Goal: Information Seeking & Learning: Check status

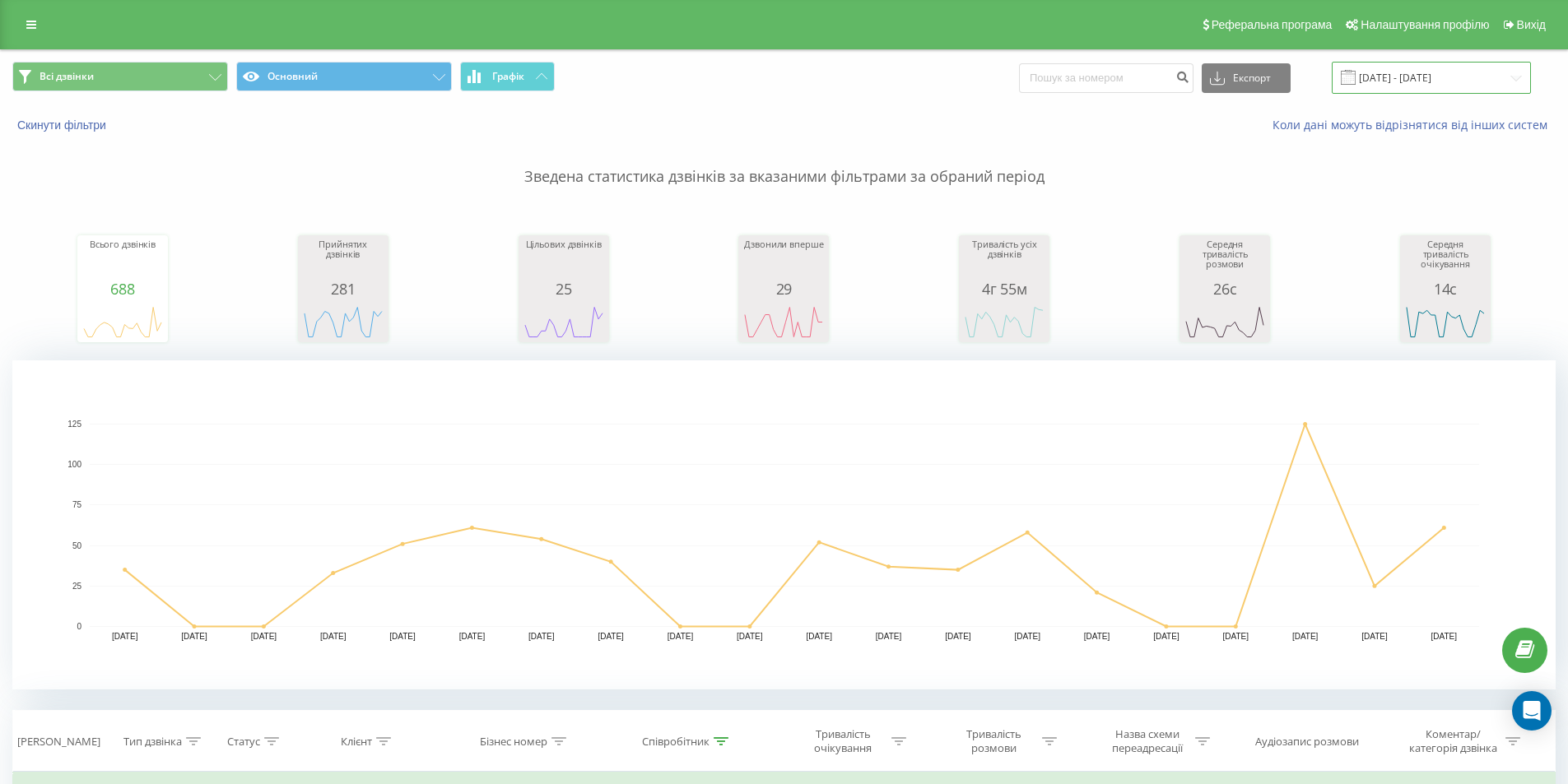
click at [1464, 80] on input "[DATE] - [DATE]" at bounding box center [1431, 77] width 199 height 32
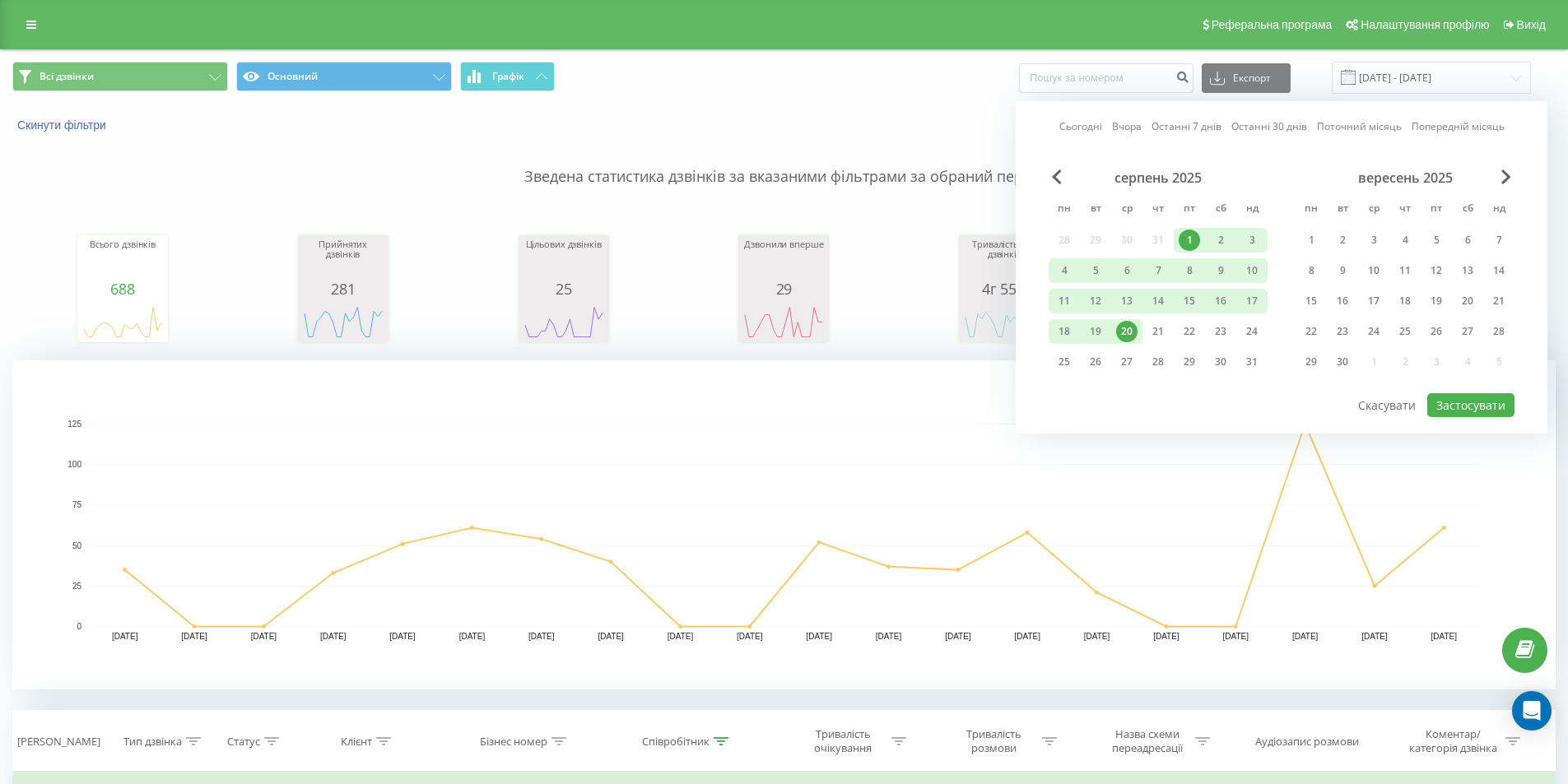
click at [1121, 331] on div "20" at bounding box center [1127, 332] width 22 height 22
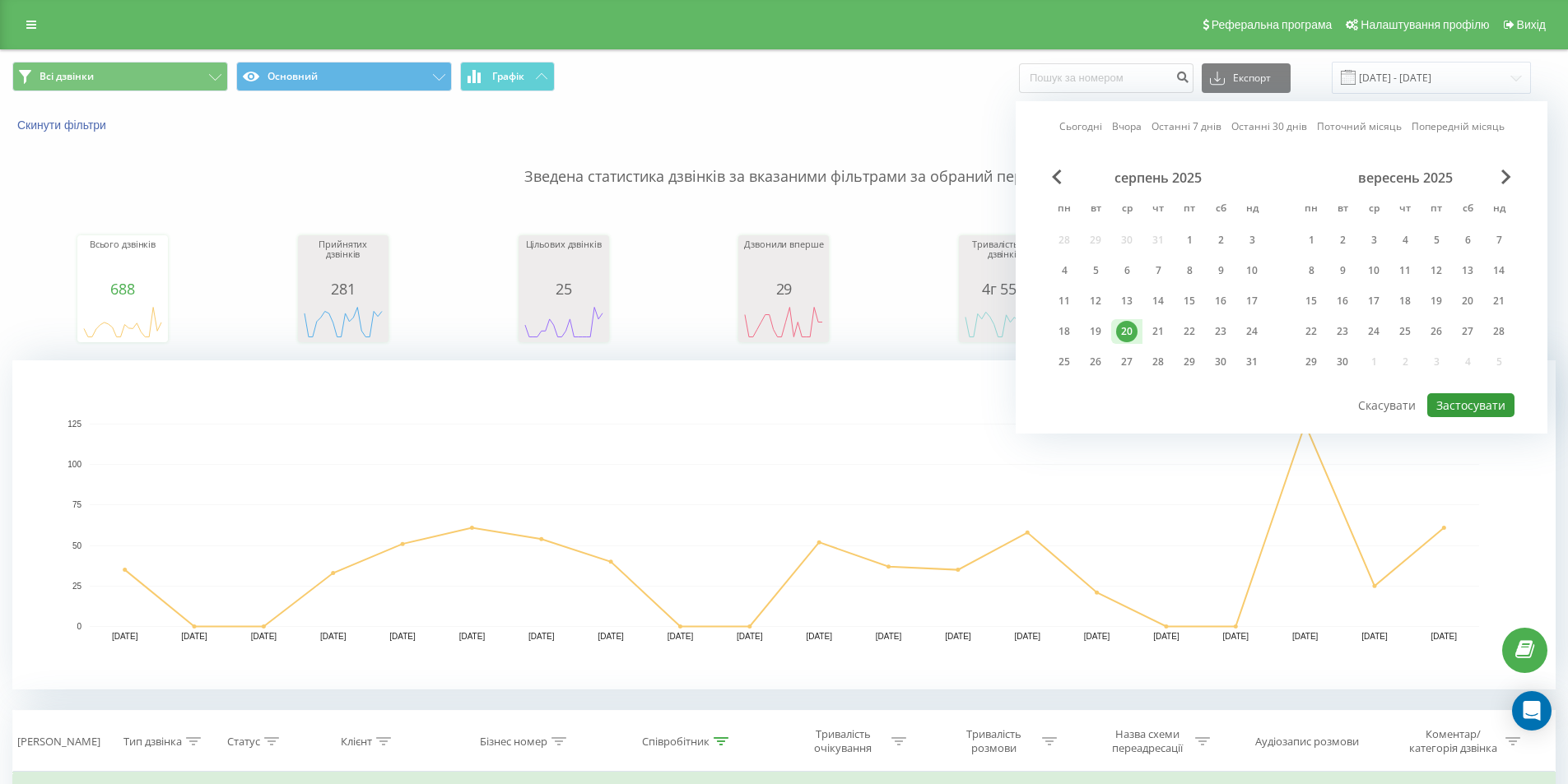
click at [1470, 407] on button "Застосувати" at bounding box center [1470, 405] width 87 height 23
type input "20.08.2025 - 20.08.2025"
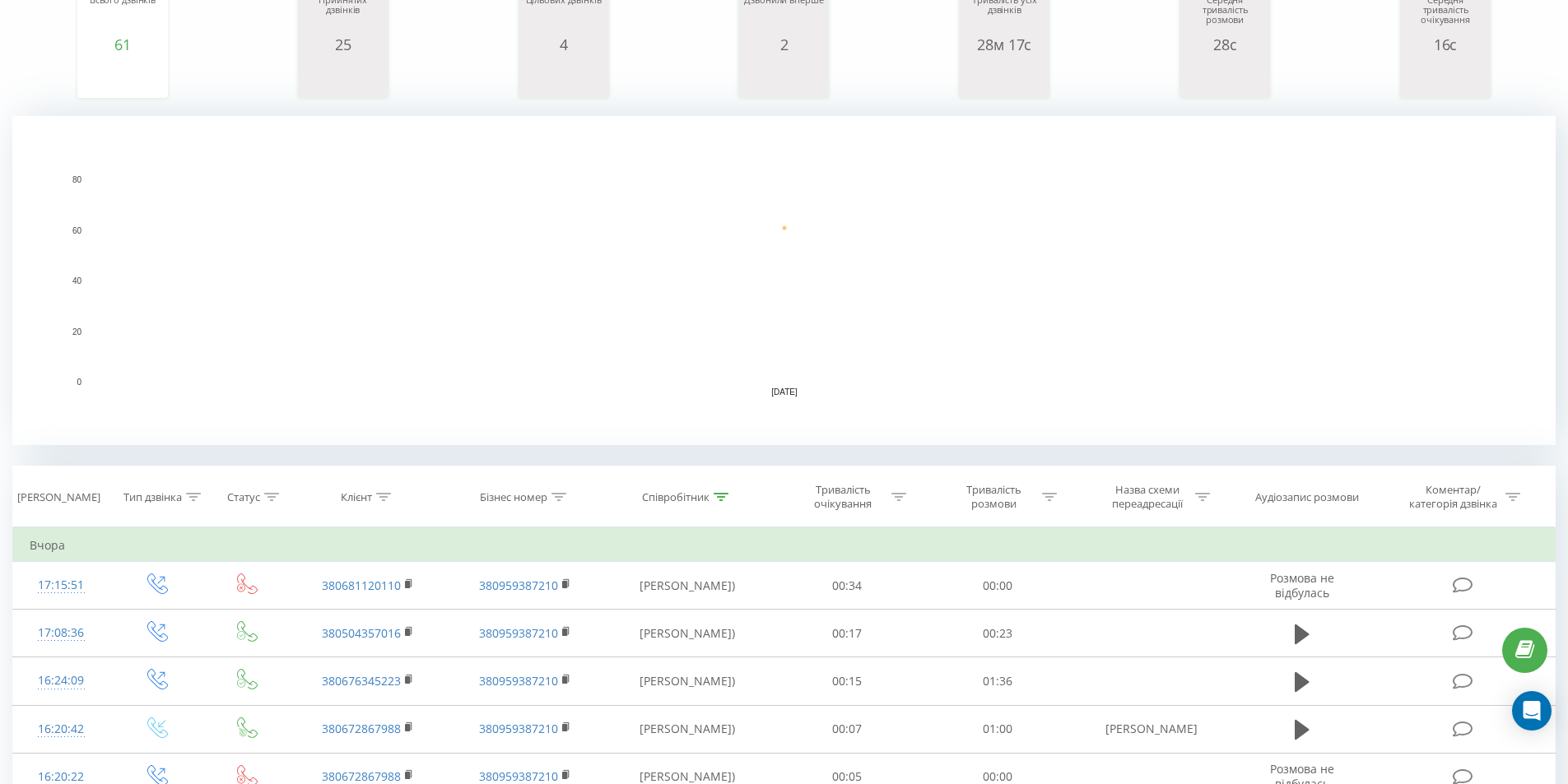
scroll to position [247, 0]
click at [1062, 490] on div "Тривалість розмови" at bounding box center [998, 494] width 151 height 28
click at [986, 619] on input "text" at bounding box center [998, 612] width 145 height 29
type input "5"
click at [1022, 640] on span "OK" at bounding box center [1033, 644] width 46 height 25
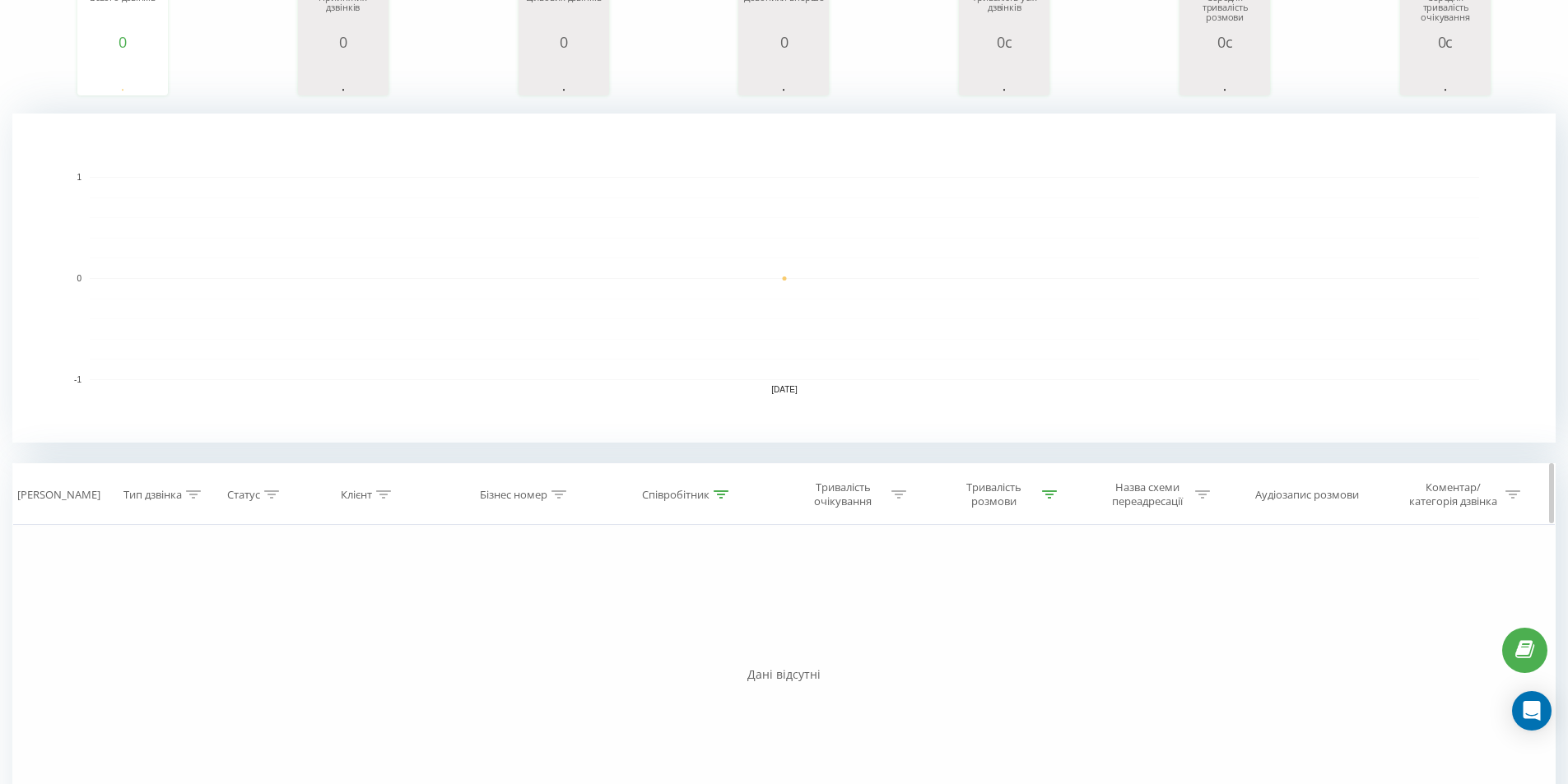
click at [1046, 490] on icon at bounding box center [1049, 493] width 15 height 8
click at [987, 580] on div at bounding box center [989, 573] width 117 height 16
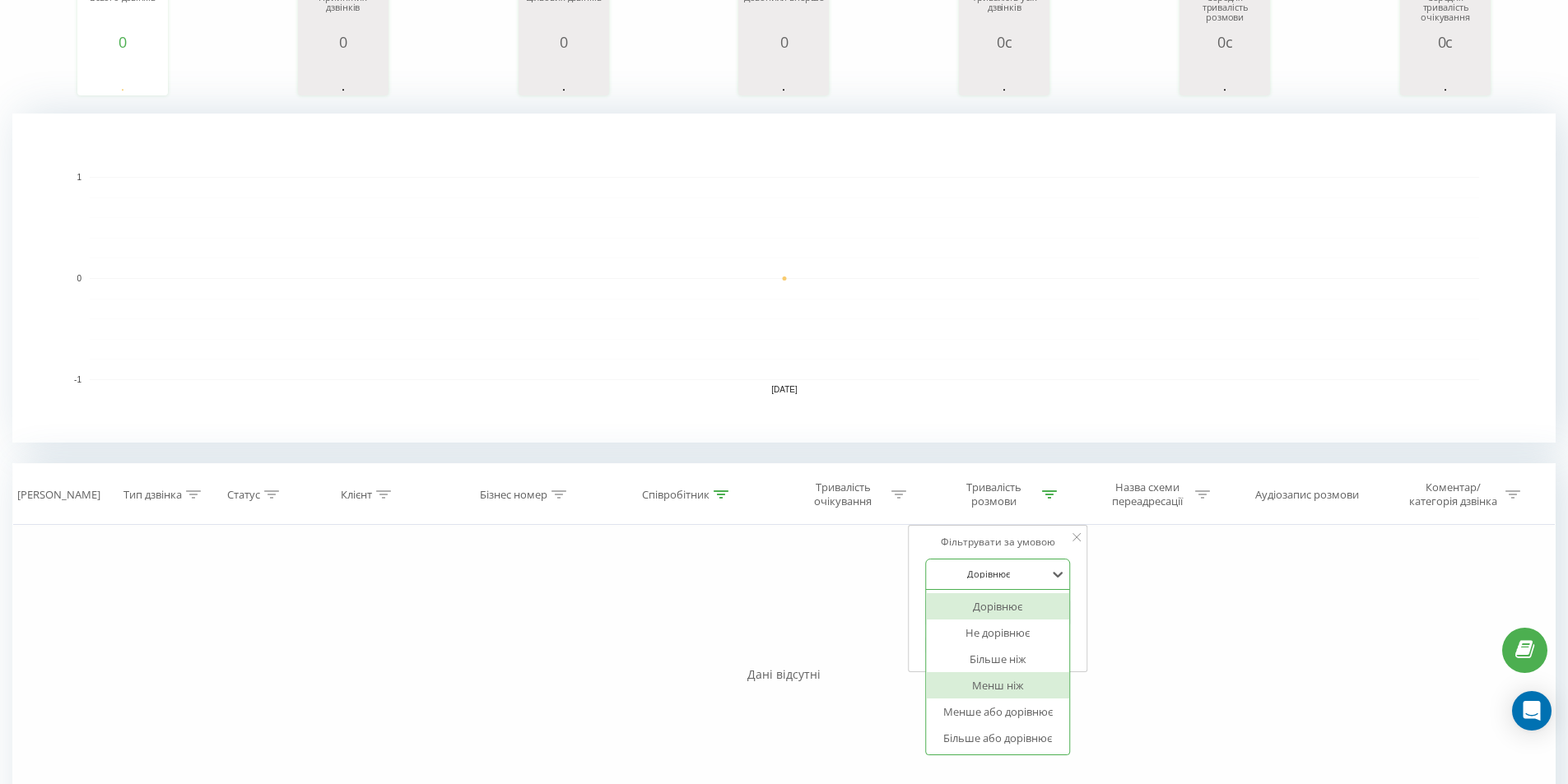
click at [983, 681] on div "Менш ніж" at bounding box center [998, 685] width 143 height 26
click at [1051, 574] on icon at bounding box center [1057, 573] width 17 height 17
drag, startPoint x: 1004, startPoint y: 658, endPoint x: 1046, endPoint y: 650, distance: 42.8
click at [1003, 660] on div "Більше ніж" at bounding box center [998, 659] width 143 height 26
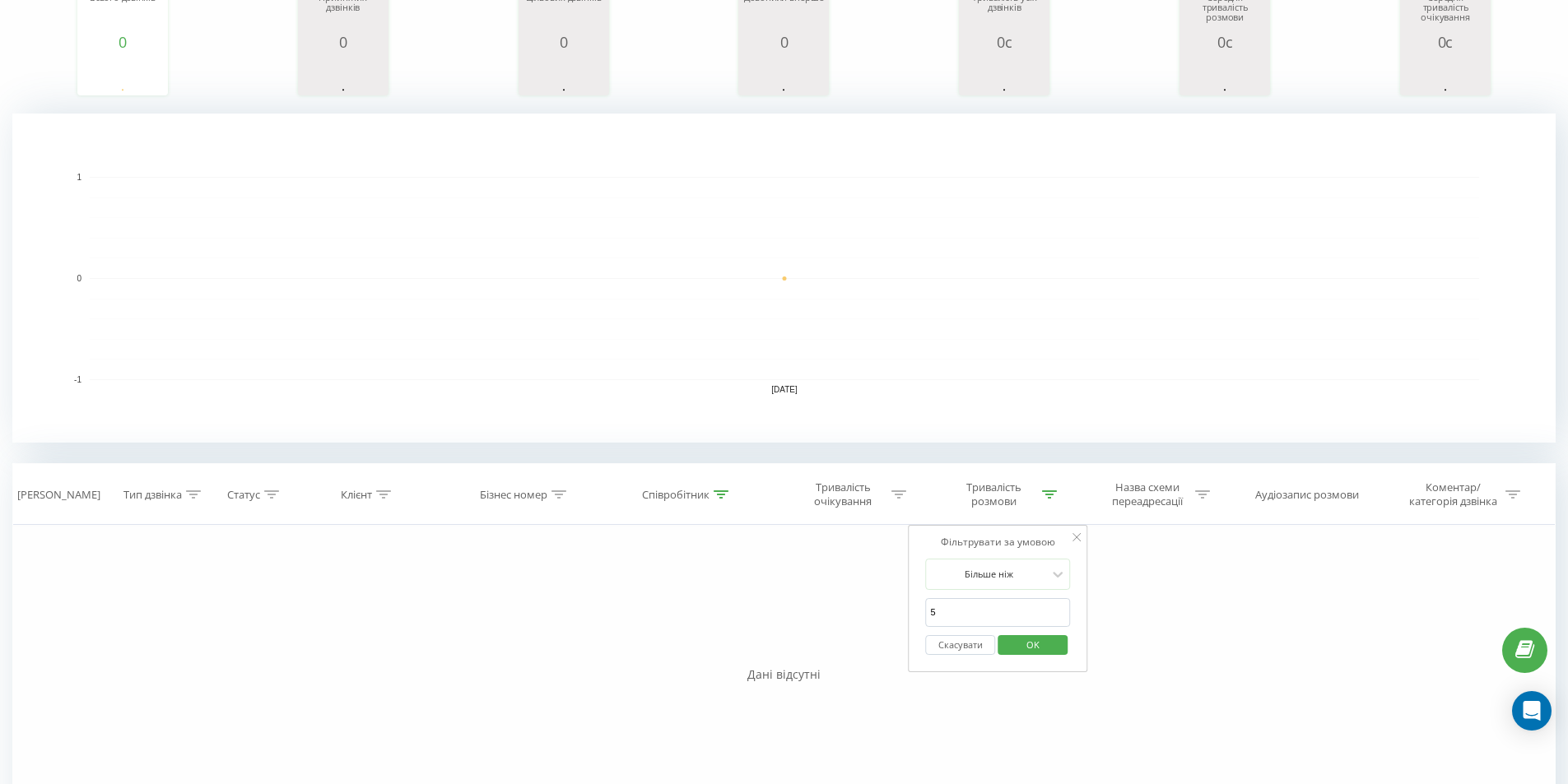
click at [1061, 636] on button "OK" at bounding box center [1033, 646] width 70 height 21
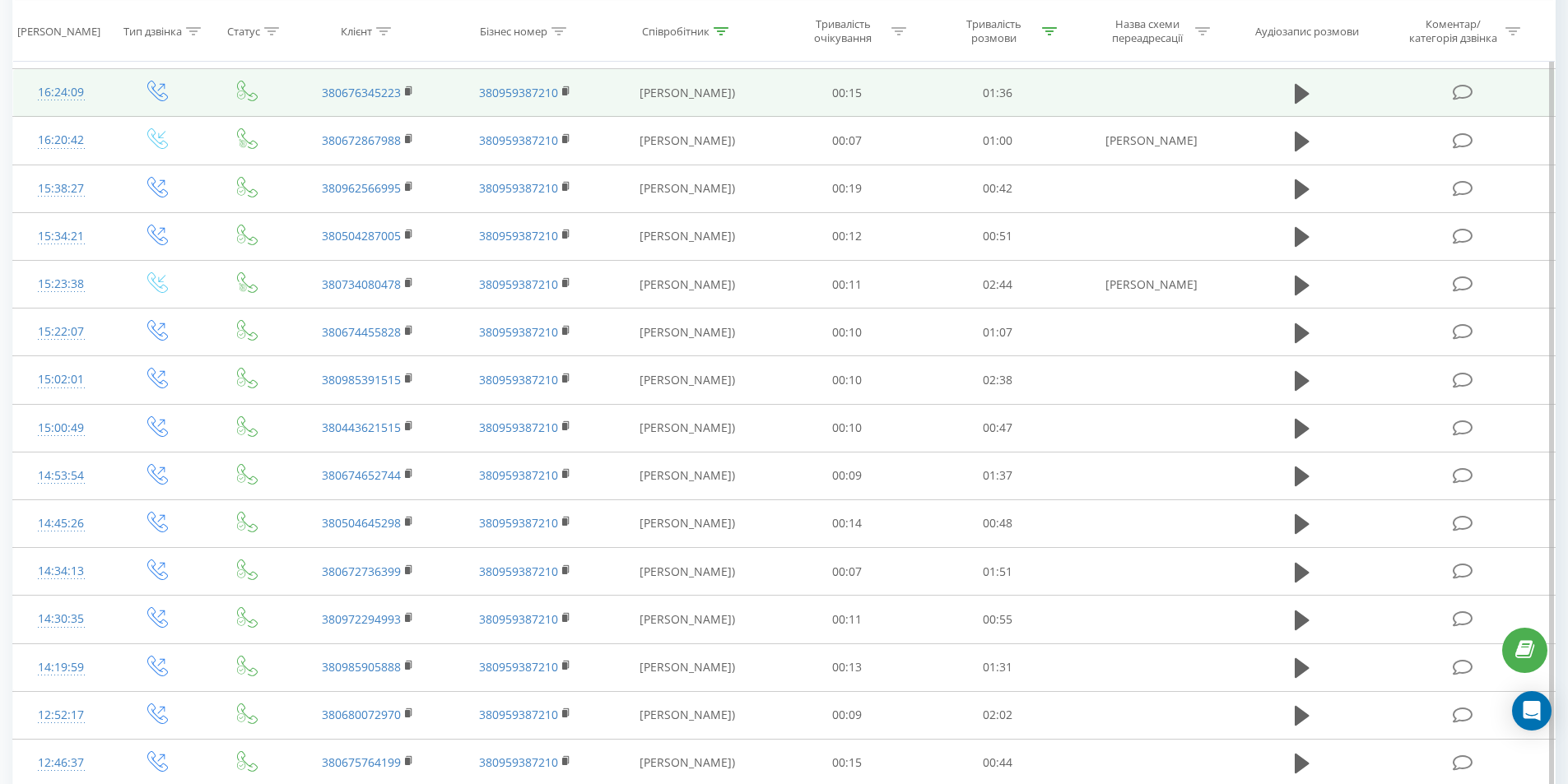
scroll to position [540, 0]
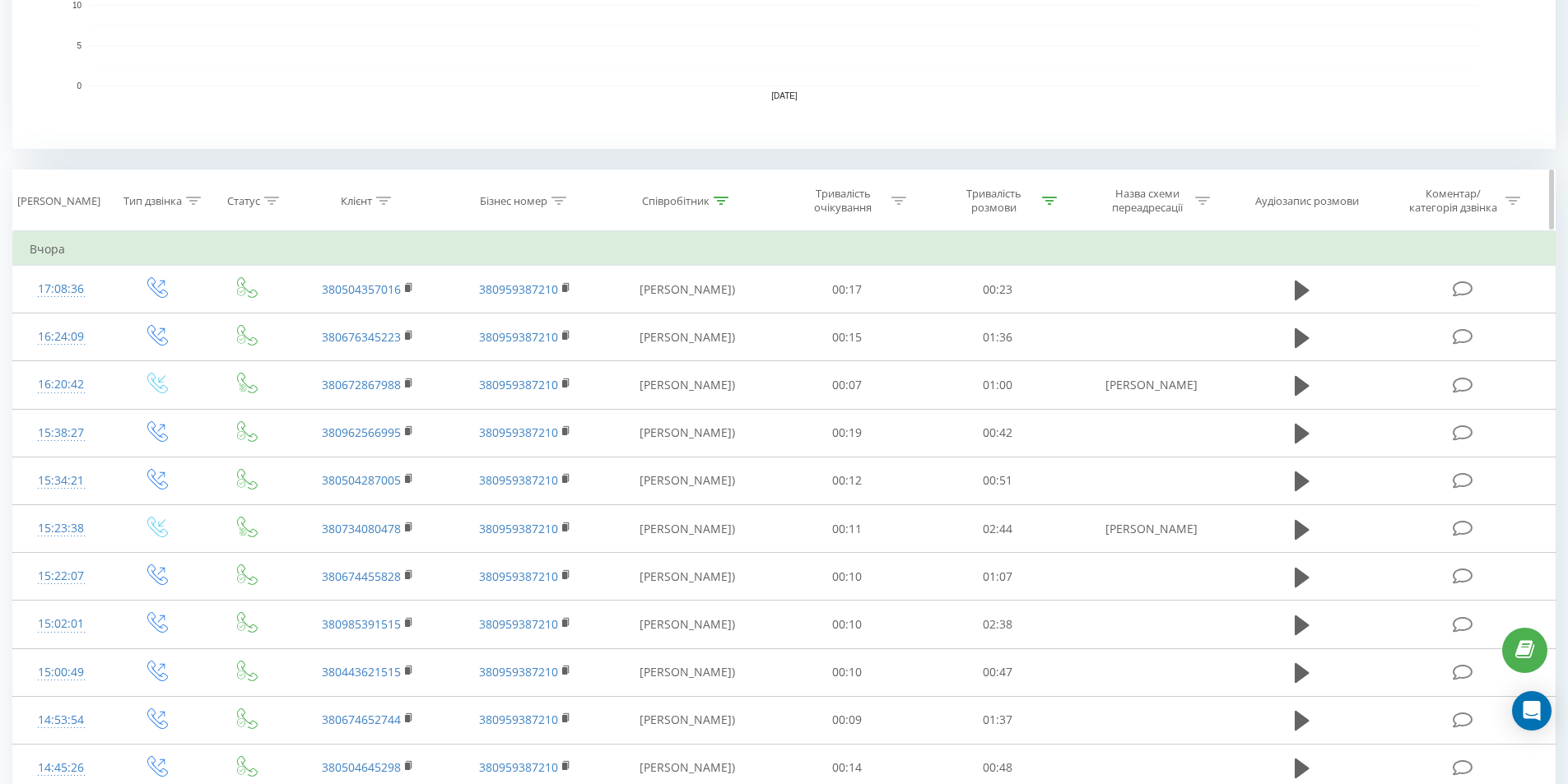
click at [1051, 195] on div at bounding box center [1049, 201] width 15 height 14
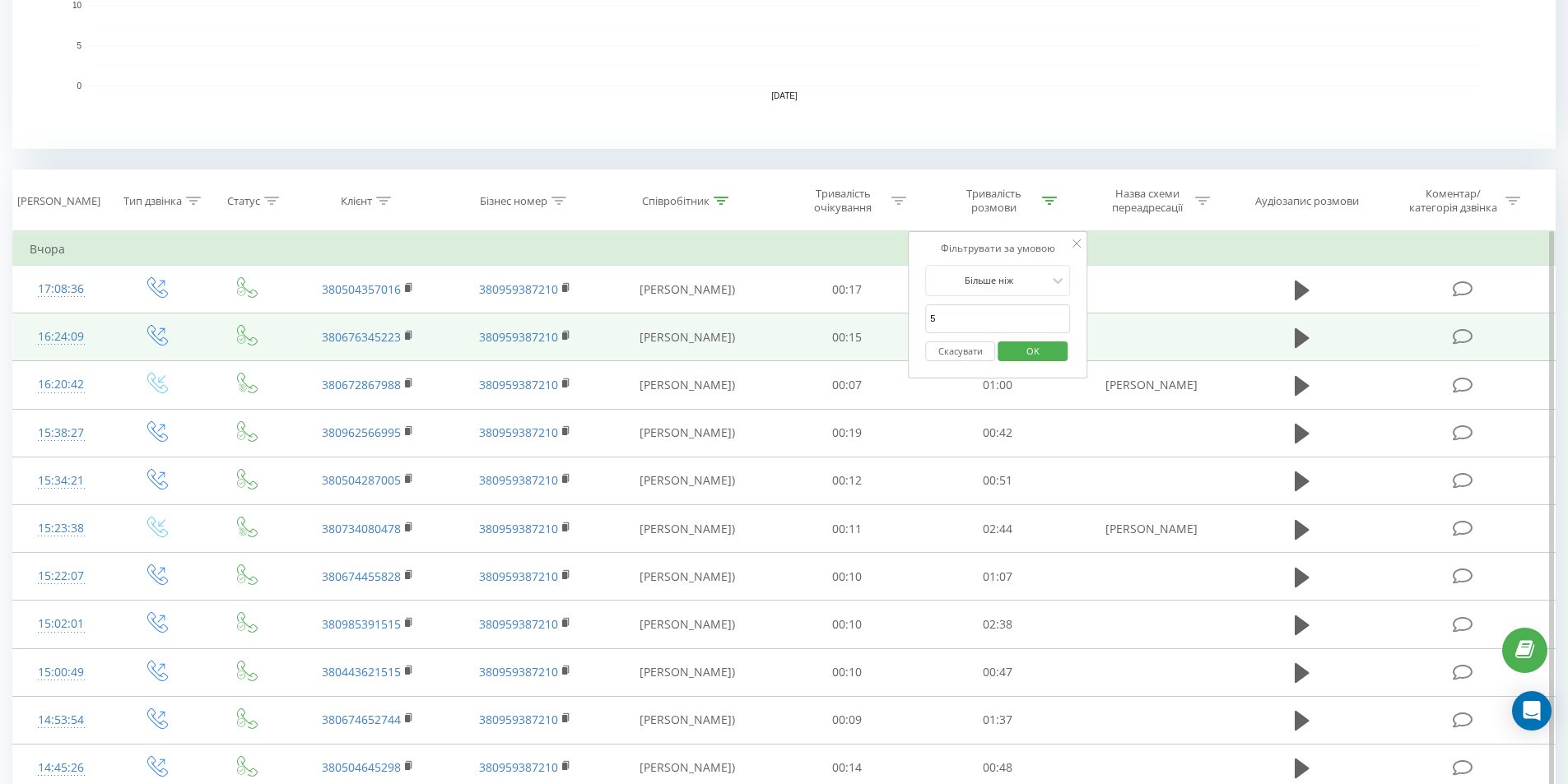
drag, startPoint x: 967, startPoint y: 319, endPoint x: 780, endPoint y: 317, distance: 187.0
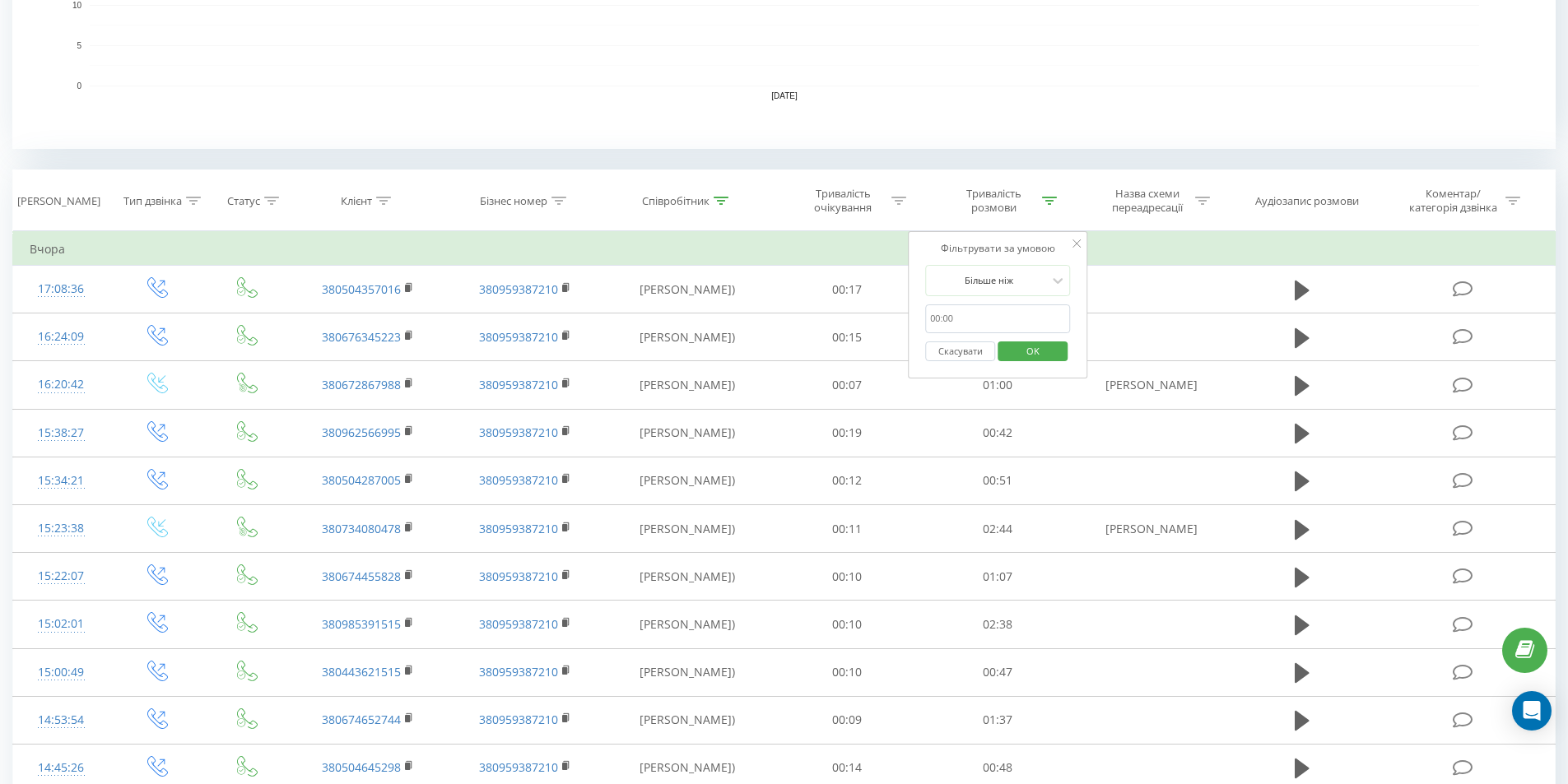
drag, startPoint x: 1056, startPoint y: 352, endPoint x: 908, endPoint y: 334, distance: 149.1
click at [1050, 352] on button "OK" at bounding box center [1033, 352] width 70 height 21
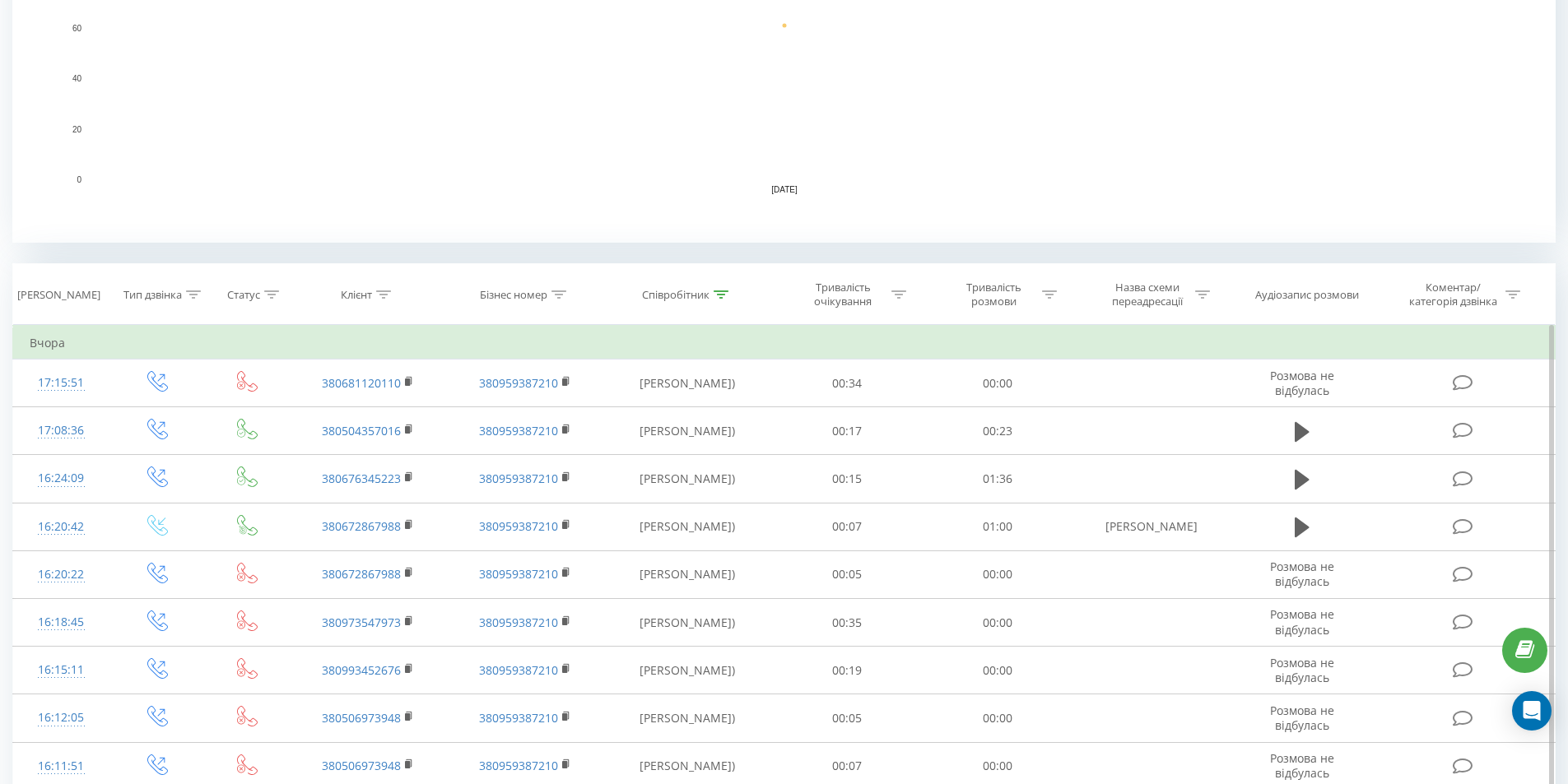
scroll to position [443, 0]
click at [714, 298] on div "Співробітник" at bounding box center [684, 299] width 86 height 14
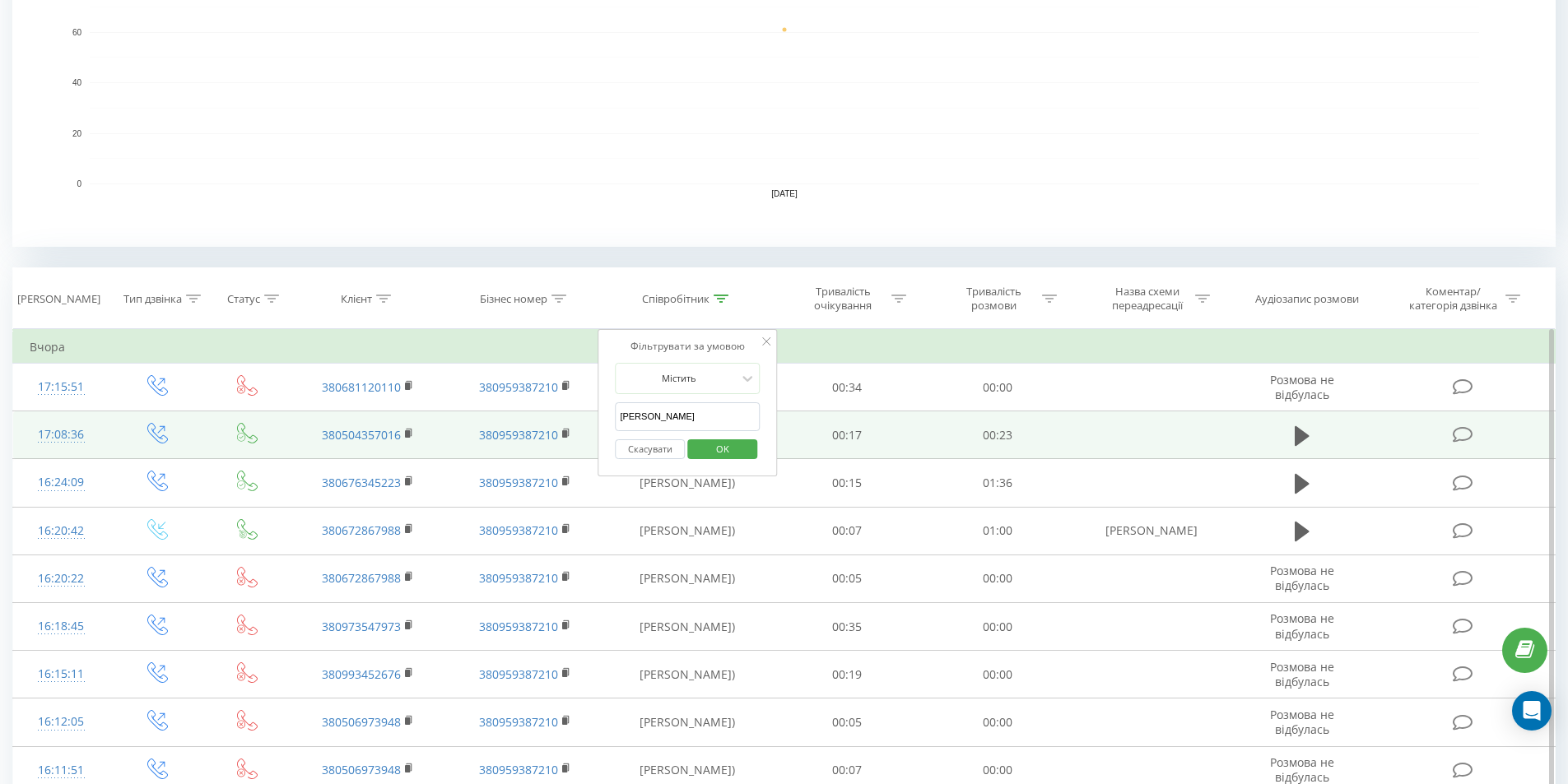
drag, startPoint x: 696, startPoint y: 412, endPoint x: 403, endPoint y: 426, distance: 293.3
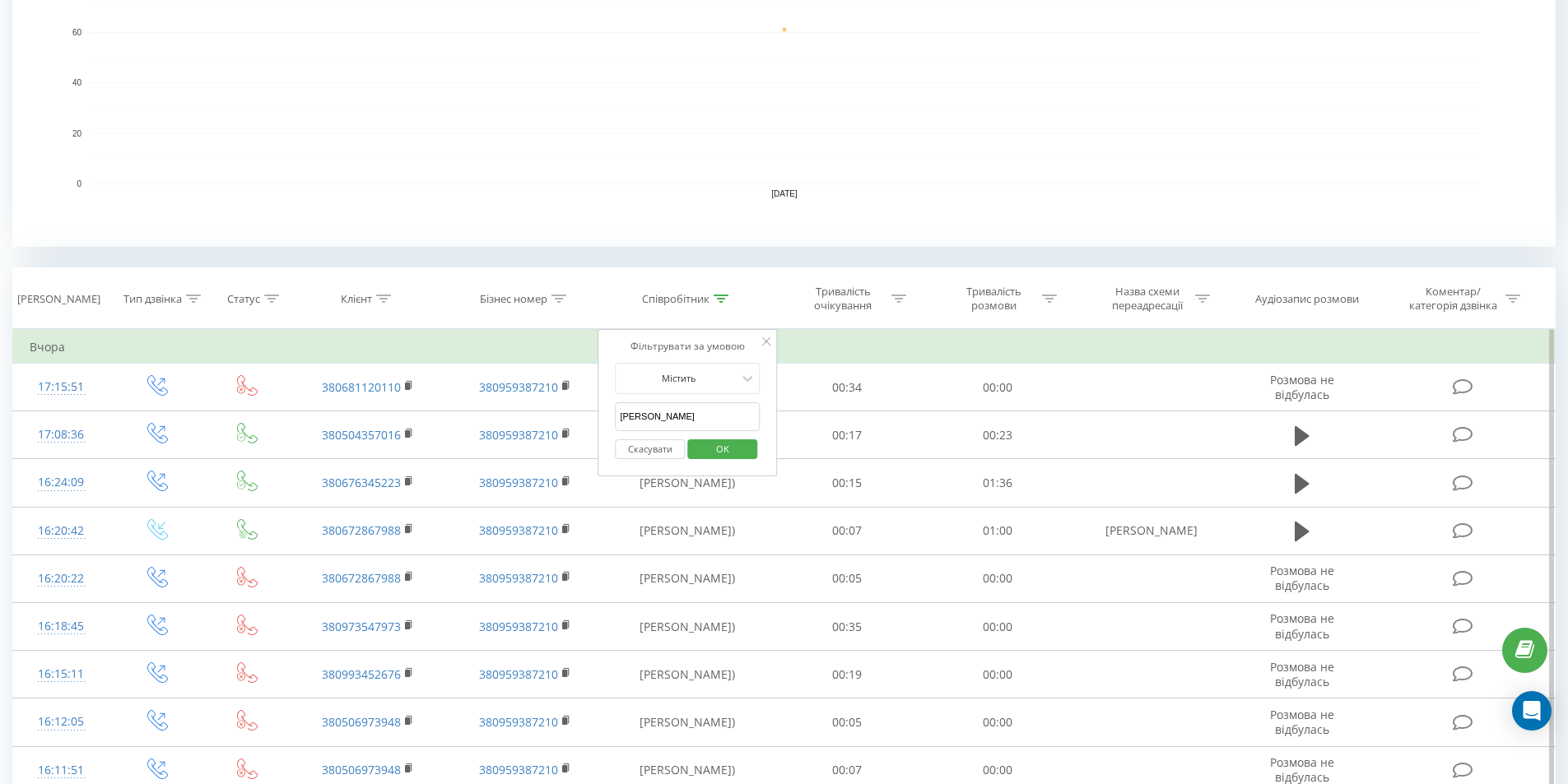
click at [741, 452] on span "OK" at bounding box center [723, 448] width 46 height 25
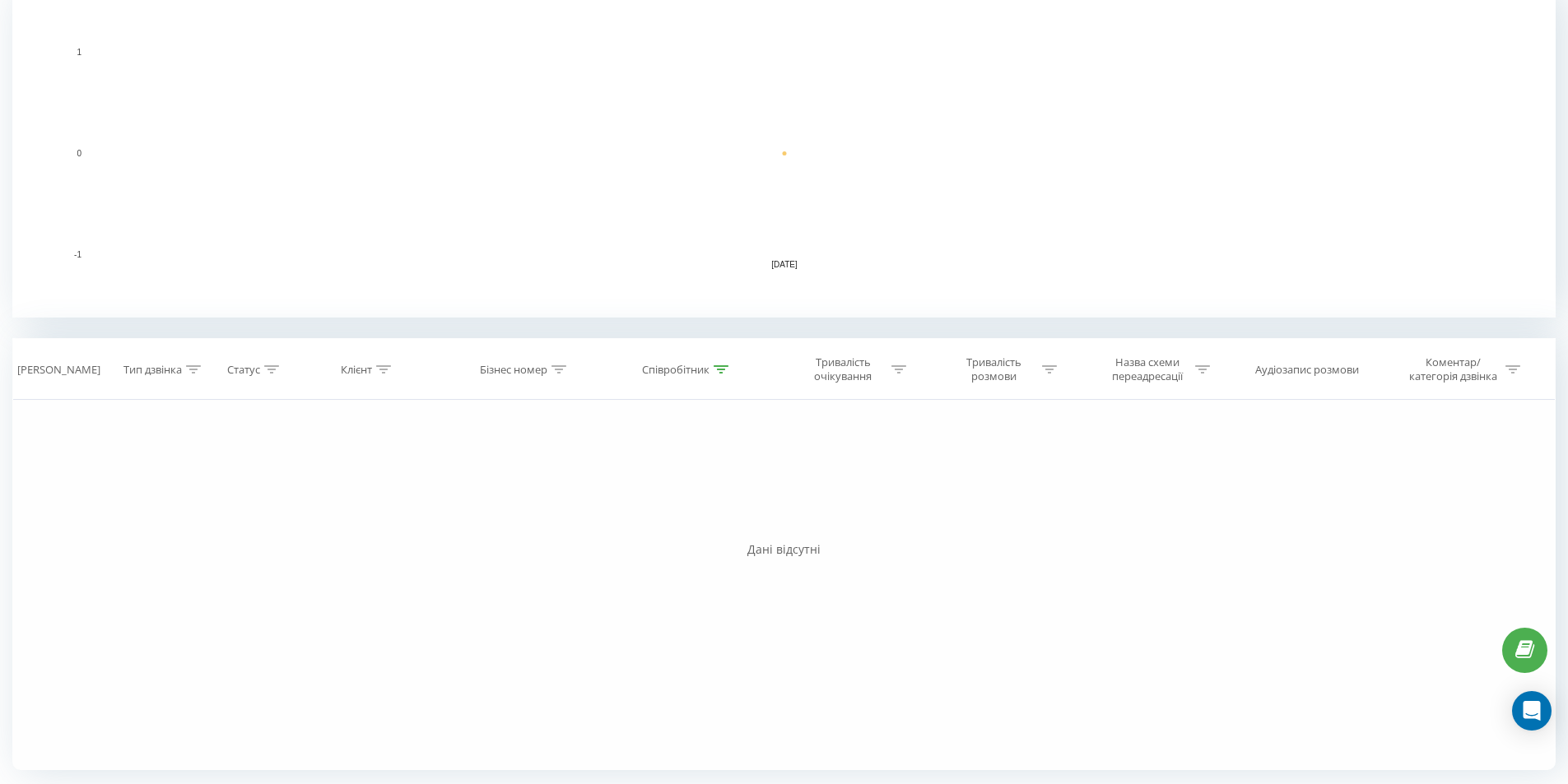
scroll to position [372, 0]
click at [724, 368] on icon at bounding box center [721, 369] width 15 height 8
drag, startPoint x: 654, startPoint y: 483, endPoint x: 236, endPoint y: 480, distance: 418.0
click at [285, 481] on div "Фільтрувати за умовою Дорівнює Введіть значення Скасувати OK Фільтрувати за умо…" at bounding box center [784, 584] width 1543 height 370
click at [738, 519] on span "OK" at bounding box center [723, 519] width 46 height 25
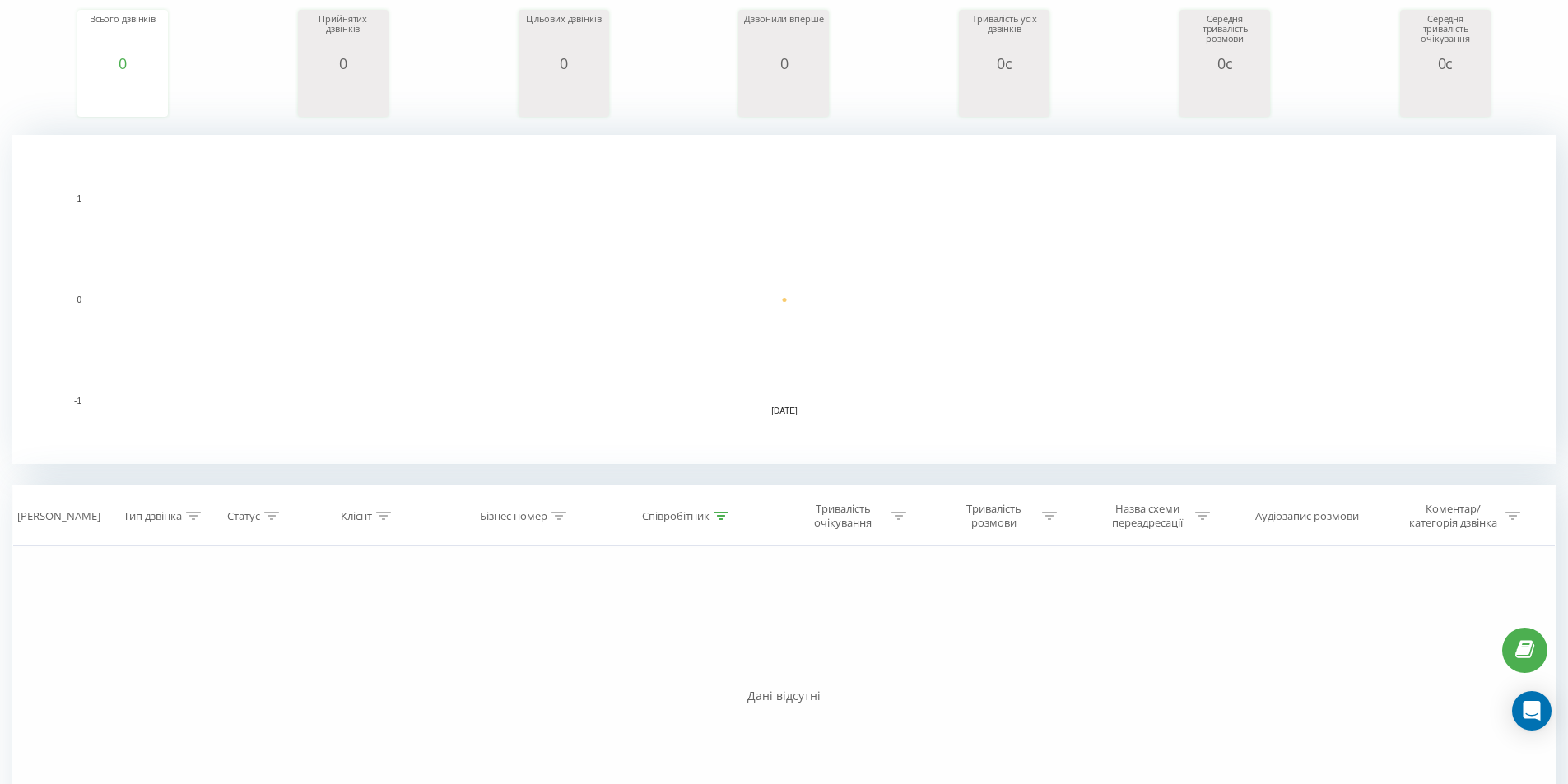
scroll to position [372, 0]
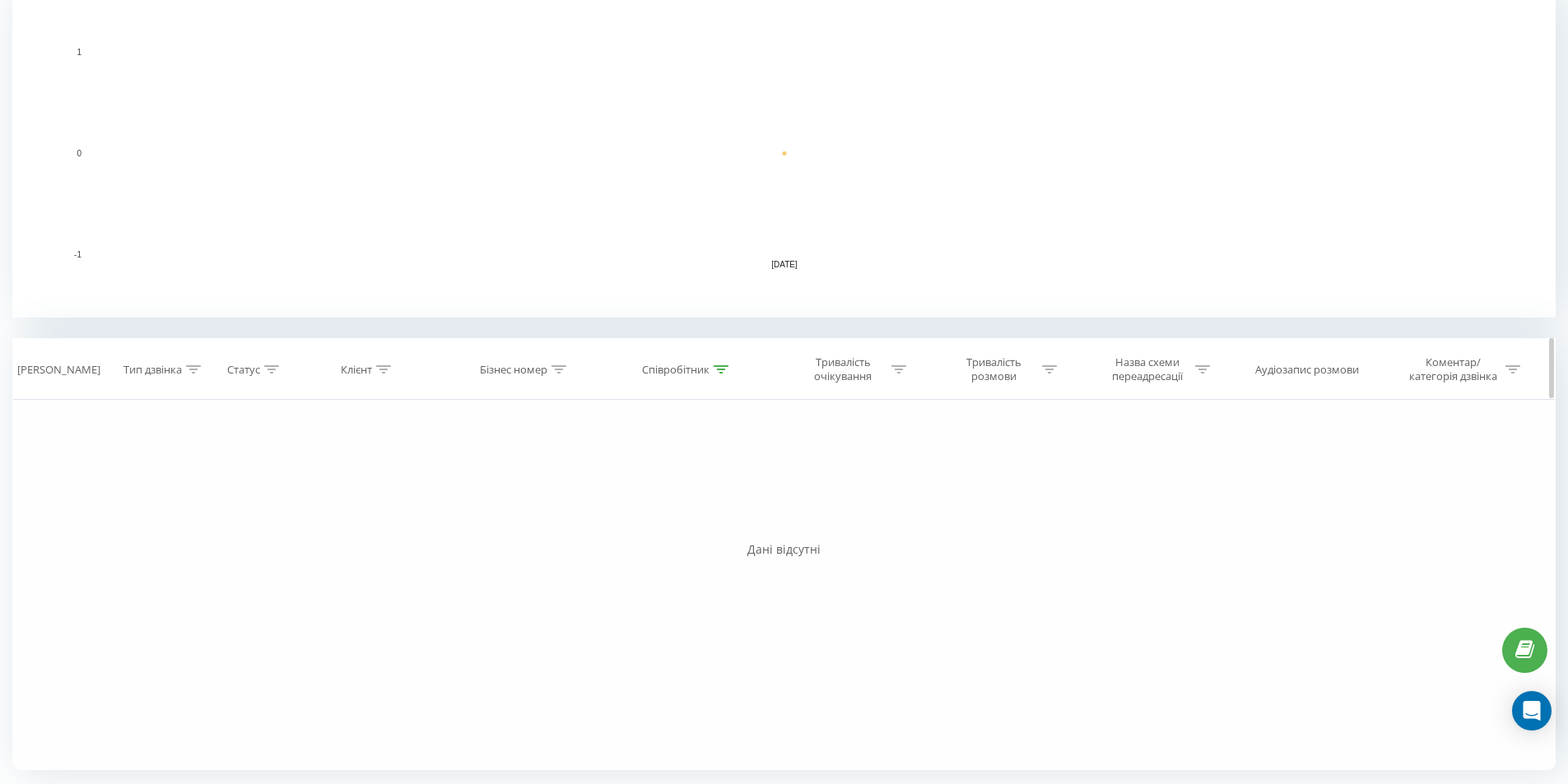
click at [720, 367] on icon at bounding box center [721, 369] width 15 height 8
drag, startPoint x: 690, startPoint y: 494, endPoint x: 226, endPoint y: 437, distance: 467.5
click at [285, 445] on div "Фільтрувати за умовою Дорівнює Введіть значення Скасувати OK Фільтрувати за умо…" at bounding box center [784, 584] width 1543 height 370
click at [730, 511] on span "OK" at bounding box center [723, 519] width 46 height 25
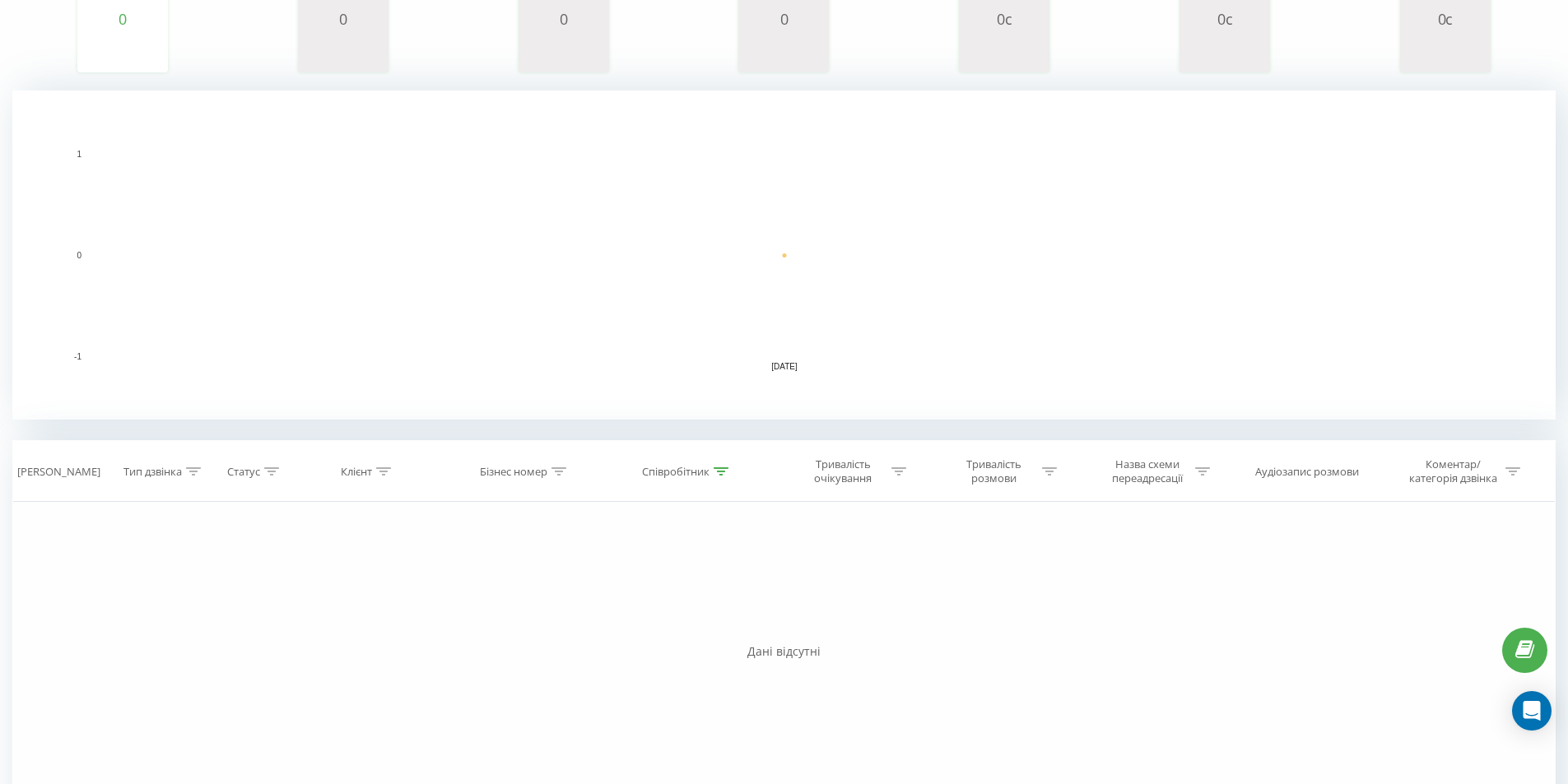
scroll to position [372, 0]
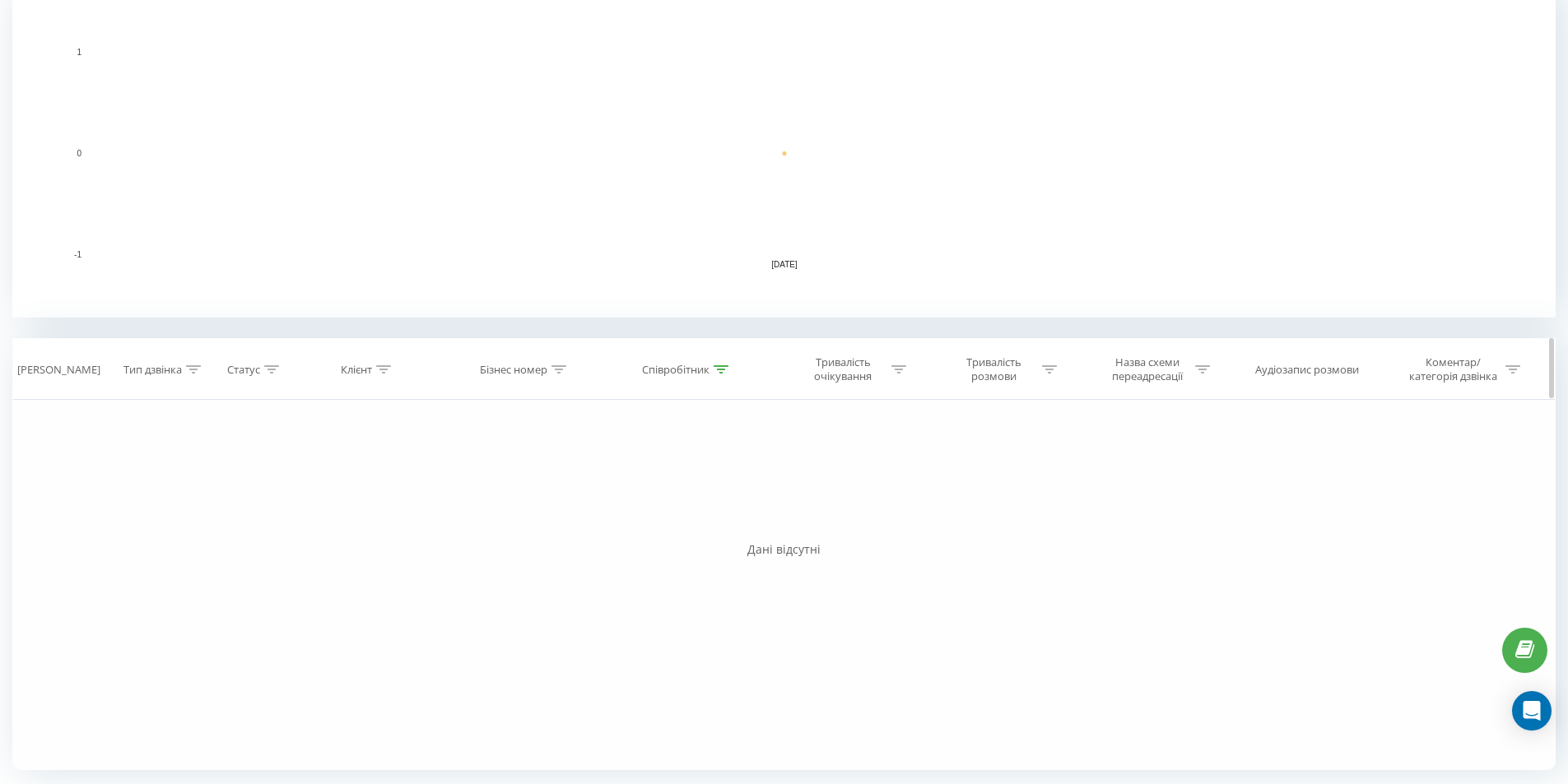
click at [715, 370] on icon at bounding box center [721, 369] width 15 height 8
drag, startPoint x: 682, startPoint y: 492, endPoint x: 401, endPoint y: 491, distance: 281.0
click at [401, 491] on div "Фільтрувати за умовою Дорівнює Введіть значення Скасувати OK Фільтрувати за умо…" at bounding box center [784, 584] width 1543 height 370
type input "ткач"
click at [727, 521] on span "OK" at bounding box center [723, 519] width 46 height 25
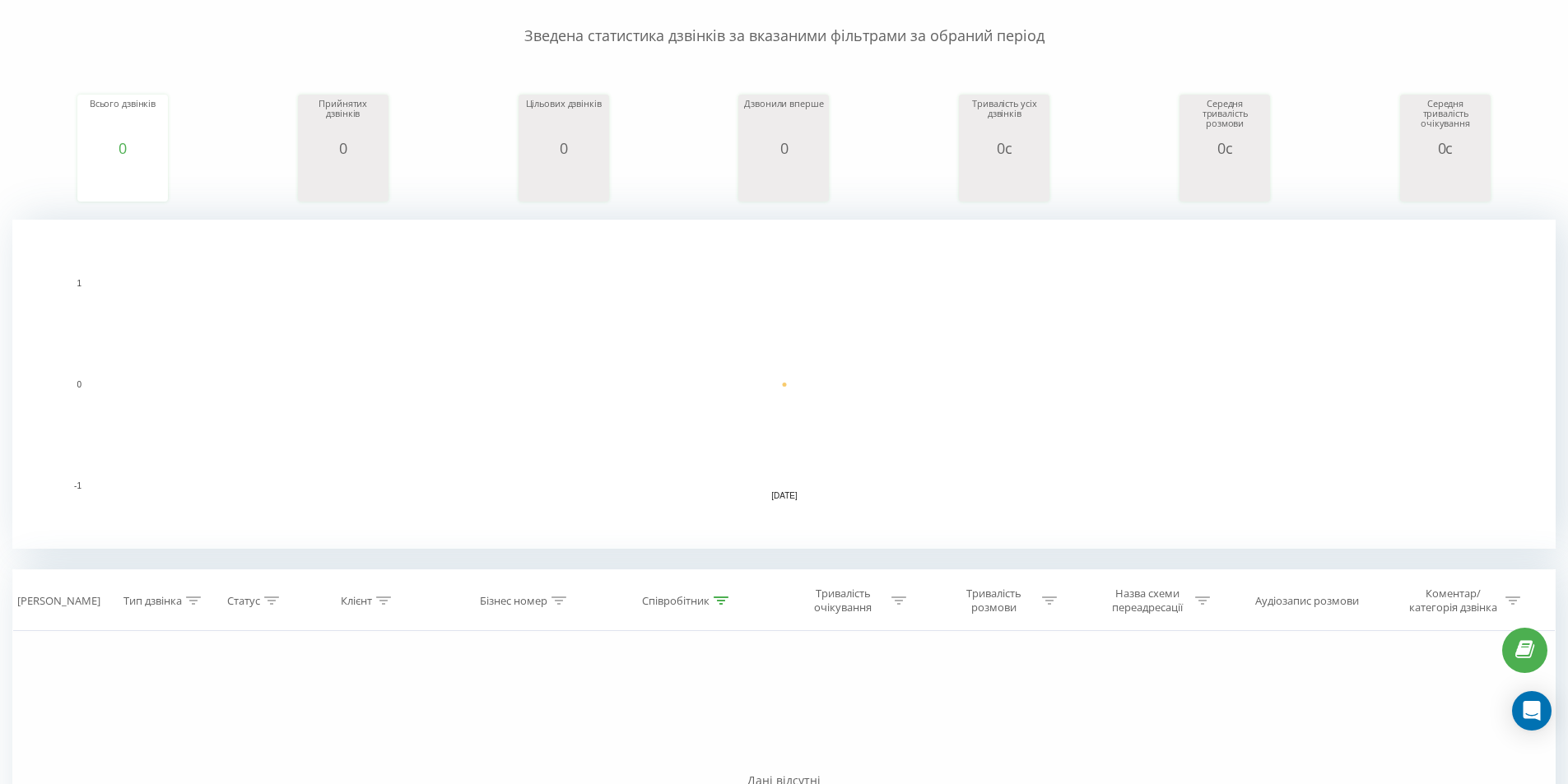
scroll to position [372, 0]
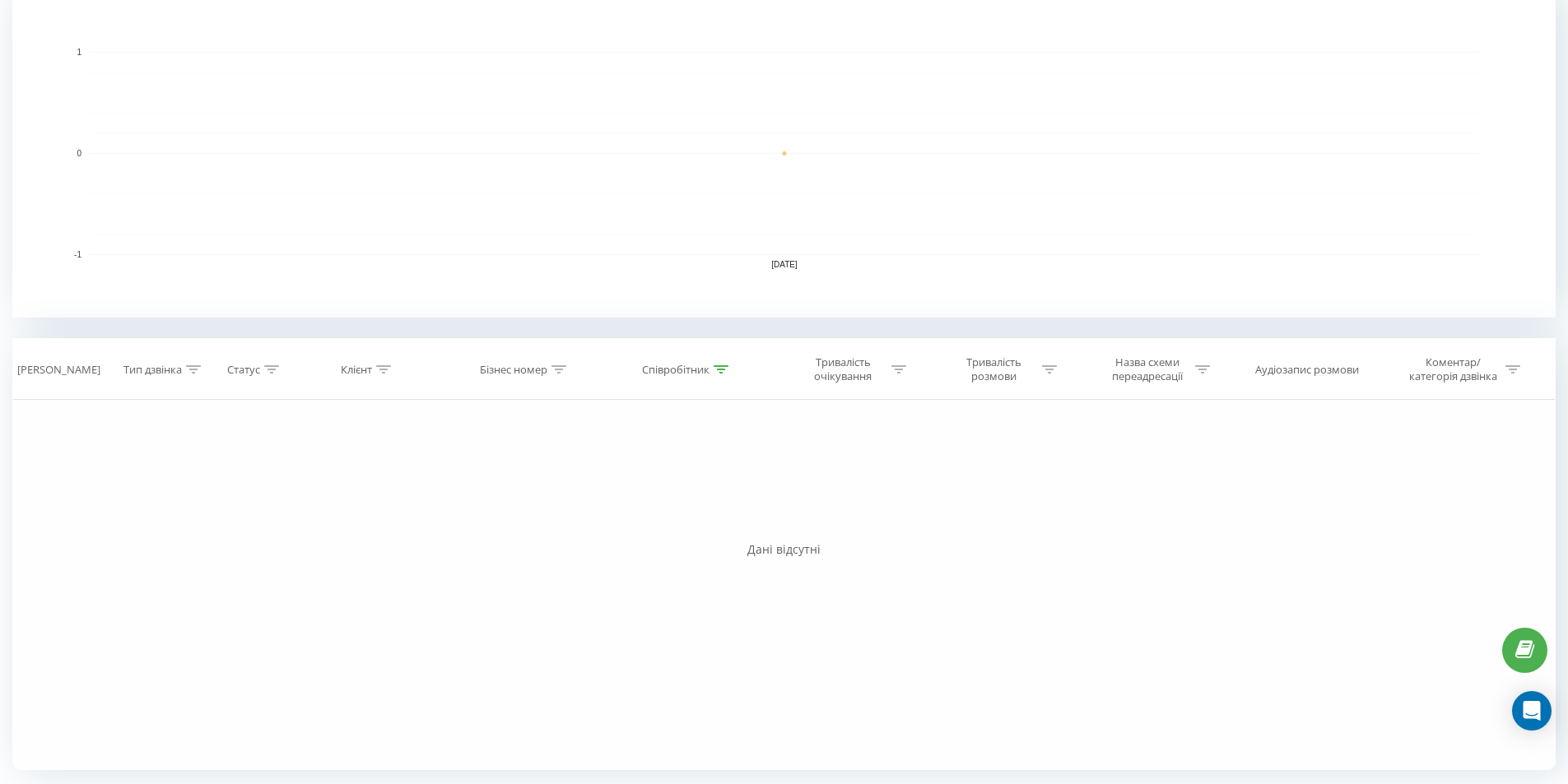
click at [598, 51] on rect "A chart." at bounding box center [784, 153] width 1543 height 329
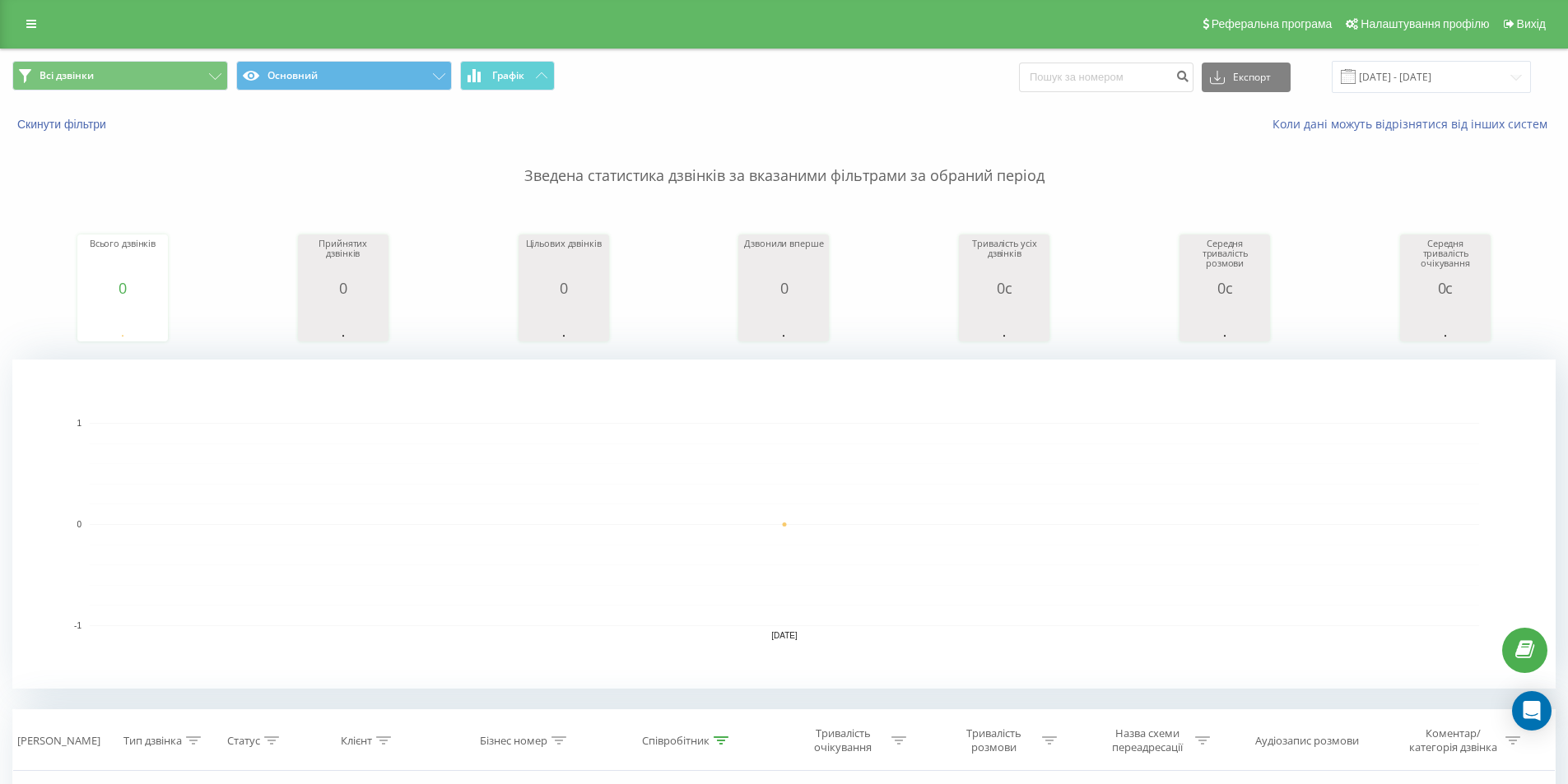
scroll to position [0, 0]
click at [1107, 526] on rect "A chart." at bounding box center [784, 525] width 1390 height 1
click at [1461, 71] on input "20.08.2025 - 20.08.2025" at bounding box center [1431, 77] width 199 height 32
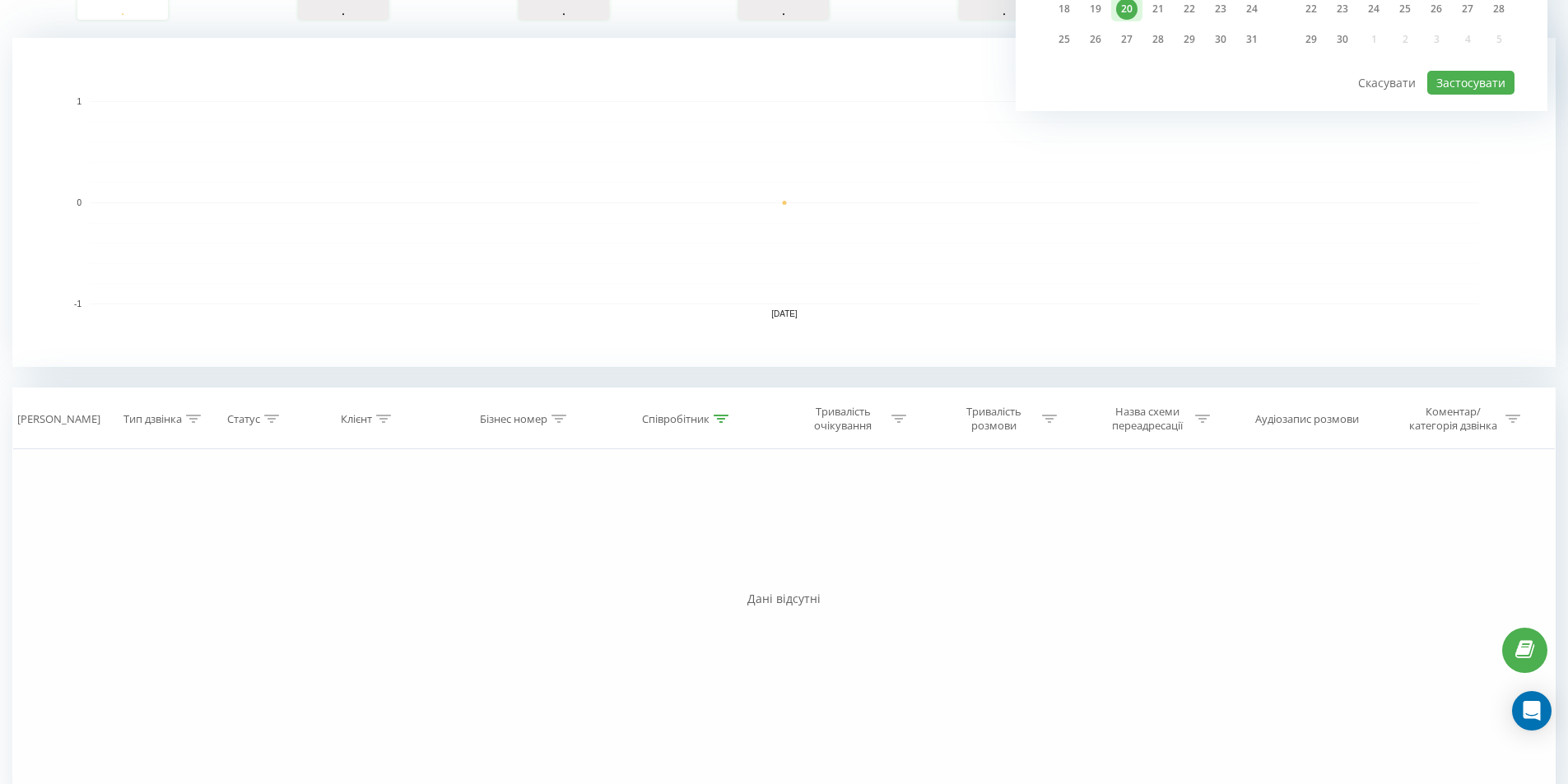
scroll to position [329, 0]
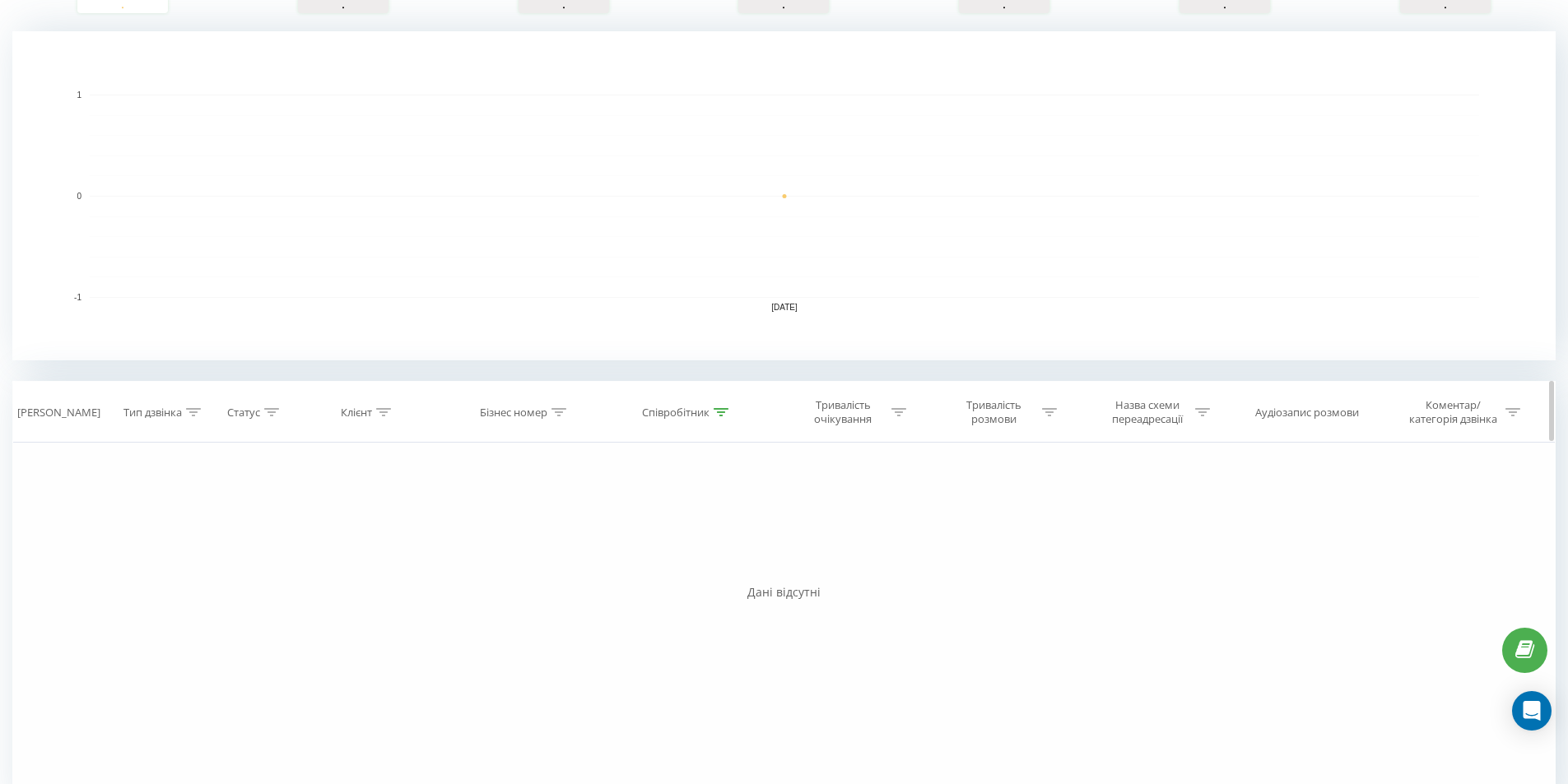
click at [717, 413] on div "Співробітник" at bounding box center [684, 412] width 86 height 14
drag, startPoint x: 663, startPoint y: 533, endPoint x: 441, endPoint y: 523, distance: 222.2
click at [454, 525] on div "Фільтрувати за умовою Дорівнює Введіть значення Скасувати OK Фільтрувати за умо…" at bounding box center [784, 627] width 1543 height 370
type input "Юлія"
click at [726, 568] on span "OK" at bounding box center [723, 561] width 46 height 25
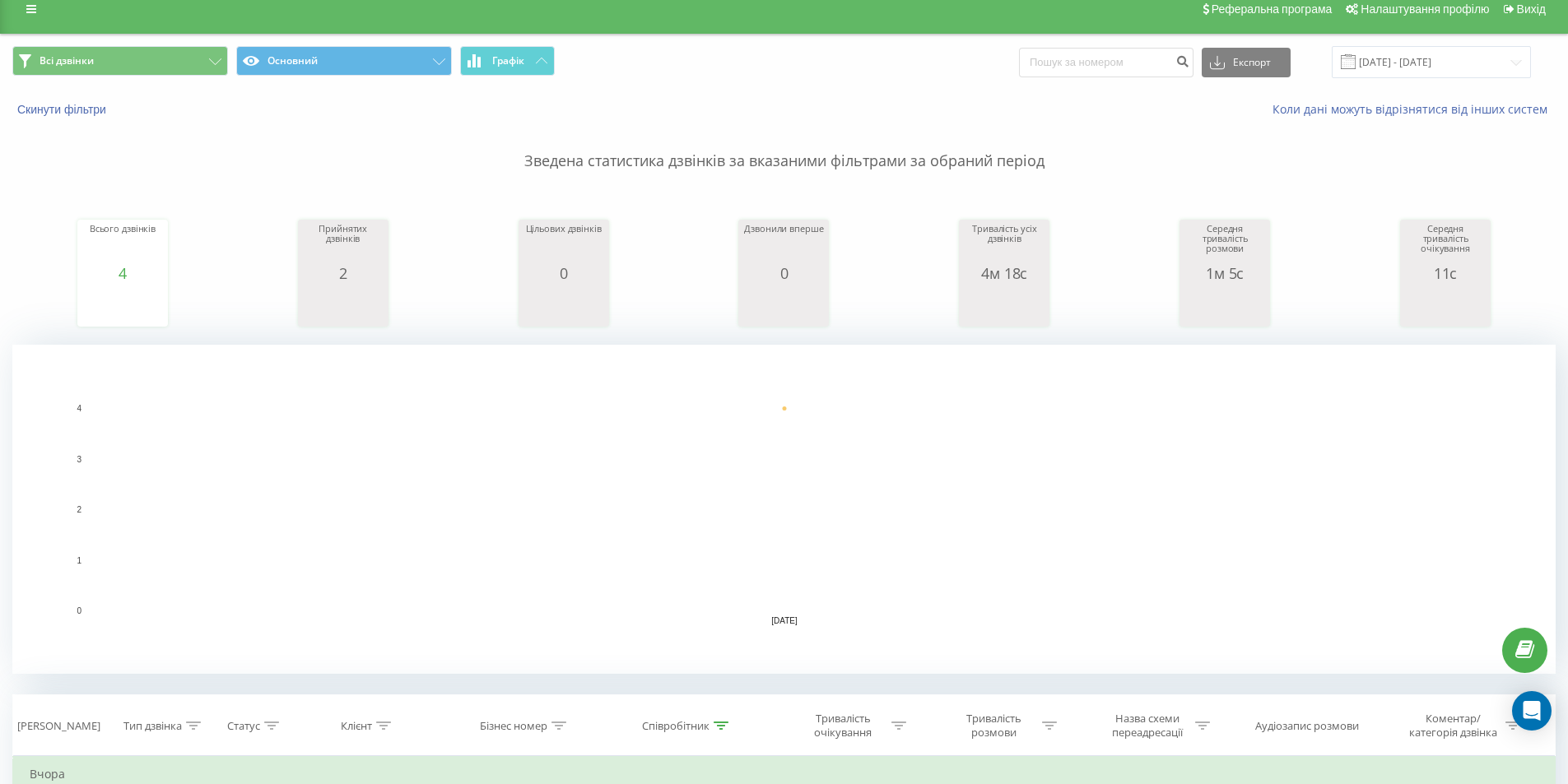
scroll to position [8, 0]
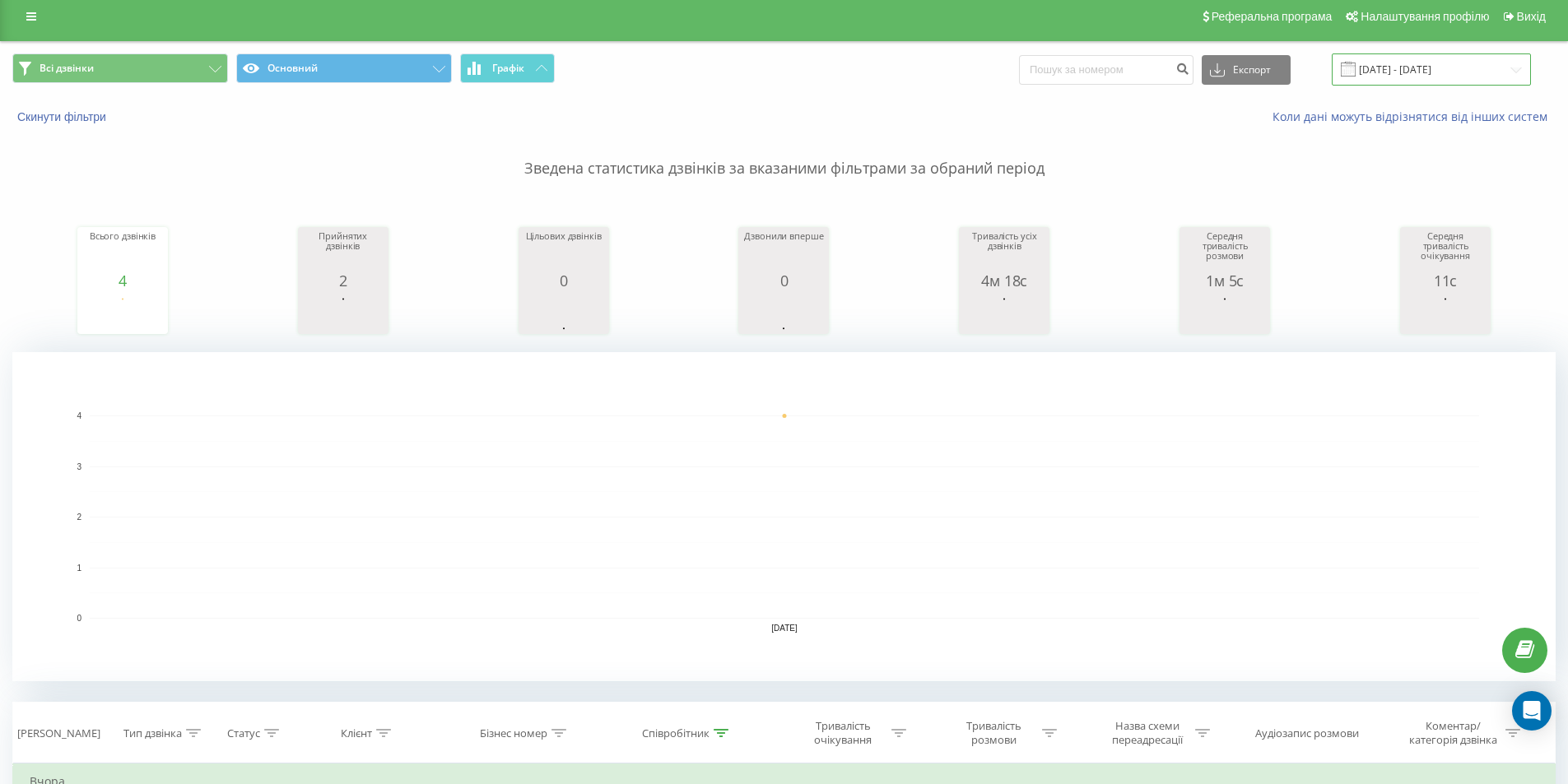
click at [1410, 57] on input "20.08.2025 - 20.08.2025" at bounding box center [1431, 69] width 199 height 32
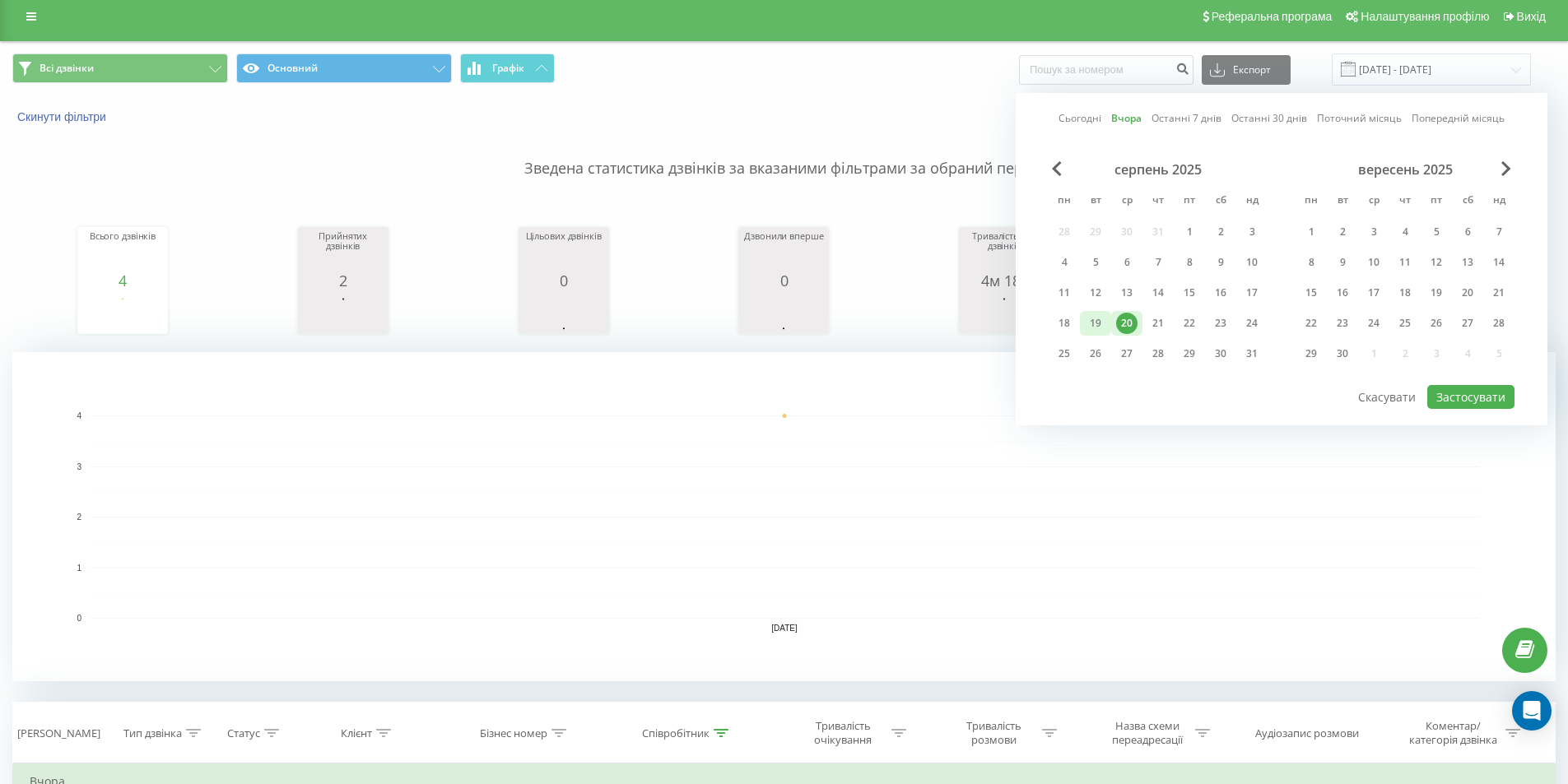
click at [1105, 330] on div "19" at bounding box center [1095, 323] width 22 height 22
click at [1497, 404] on button "Застосувати" at bounding box center [1470, 396] width 87 height 23
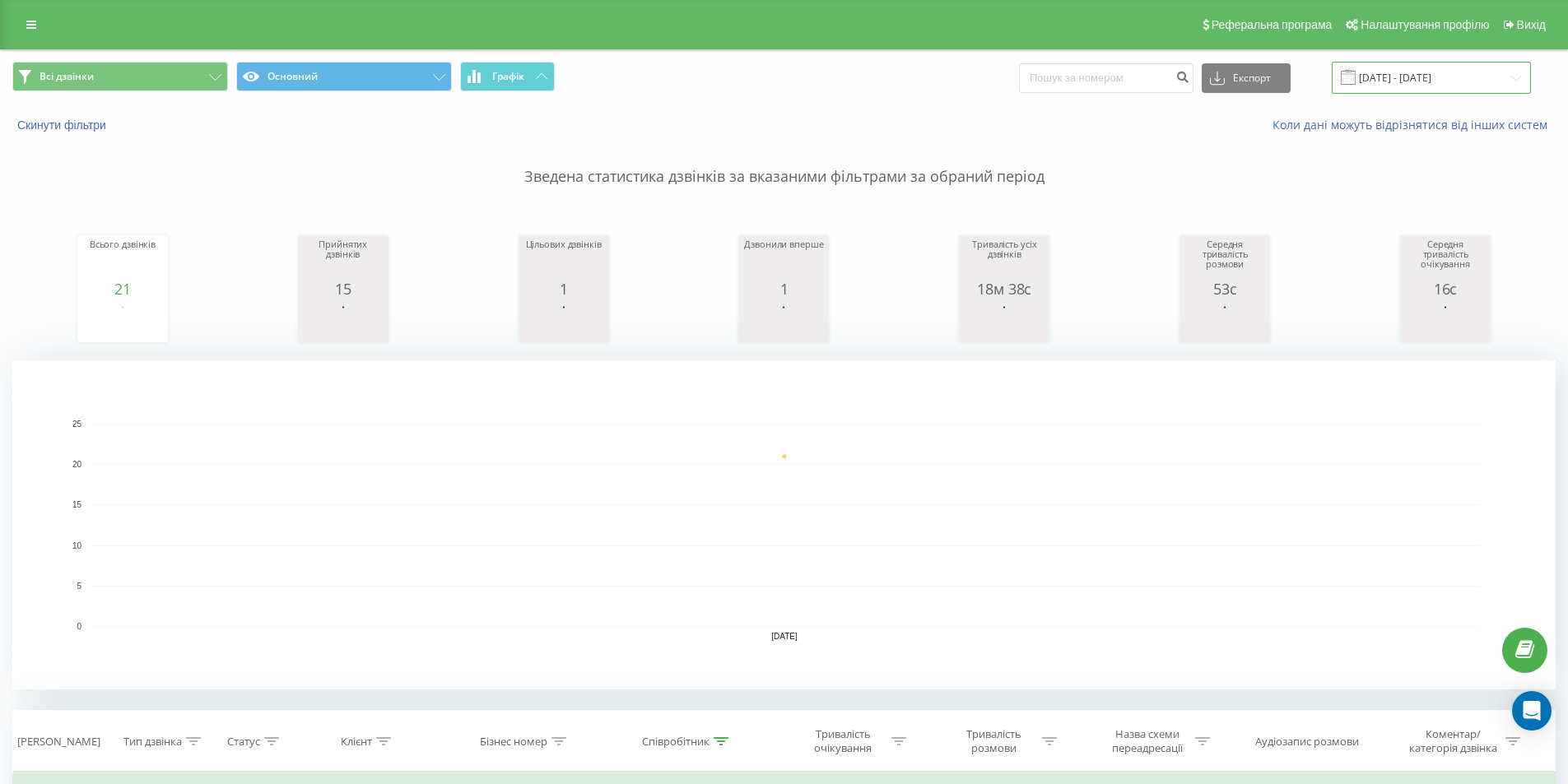
click at [1467, 87] on input "19.08.2025 - 19.08.2025" at bounding box center [1431, 77] width 199 height 32
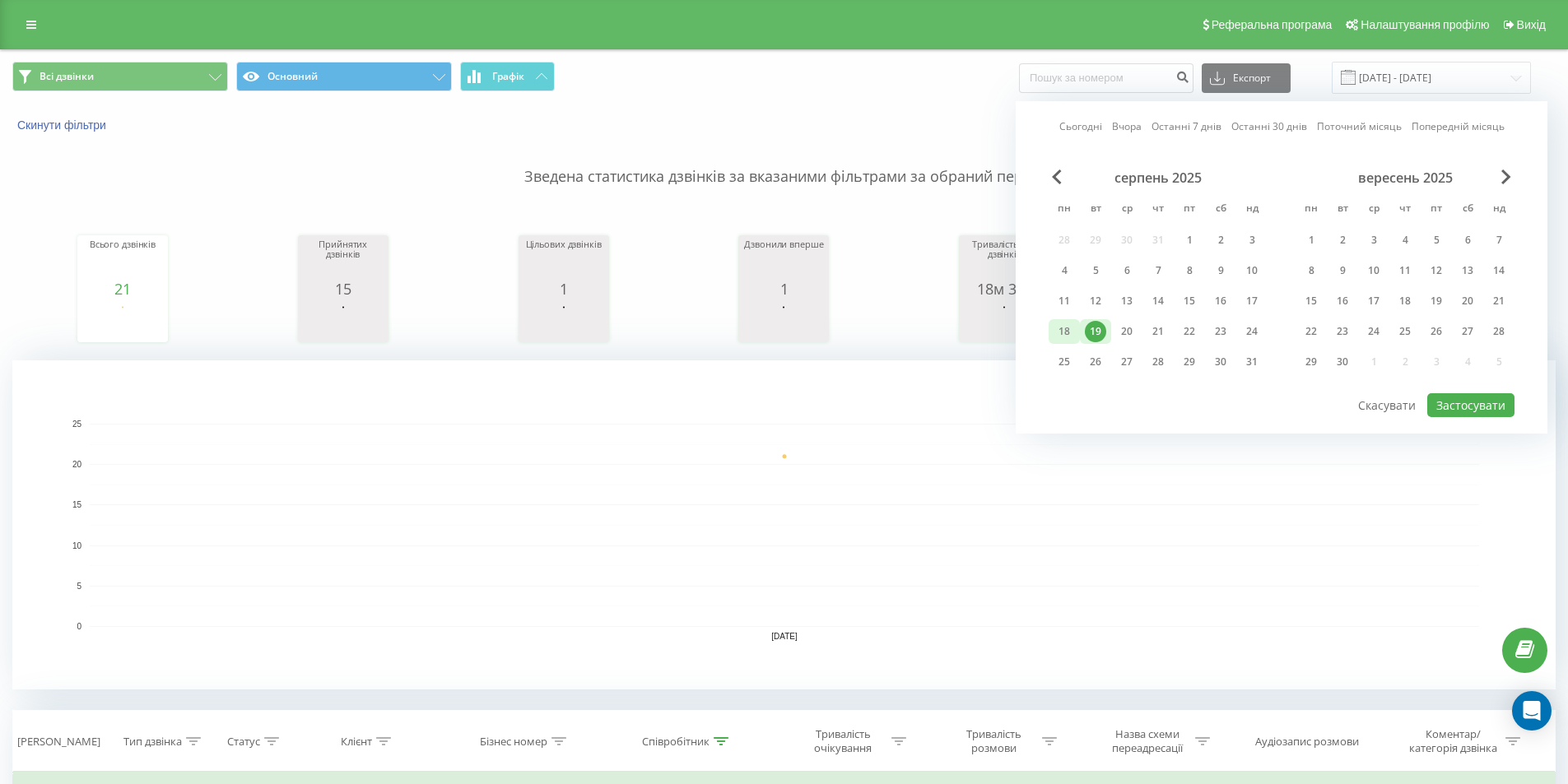
click at [1060, 320] on div "18" at bounding box center [1064, 332] width 31 height 24
click at [1451, 417] on div "Сьогодні Вчора Останні 7 днів Останні 30 днів Поточний місяць Попередній місяць…" at bounding box center [1282, 267] width 532 height 332
click at [1444, 414] on button "Застосувати" at bounding box center [1470, 405] width 87 height 23
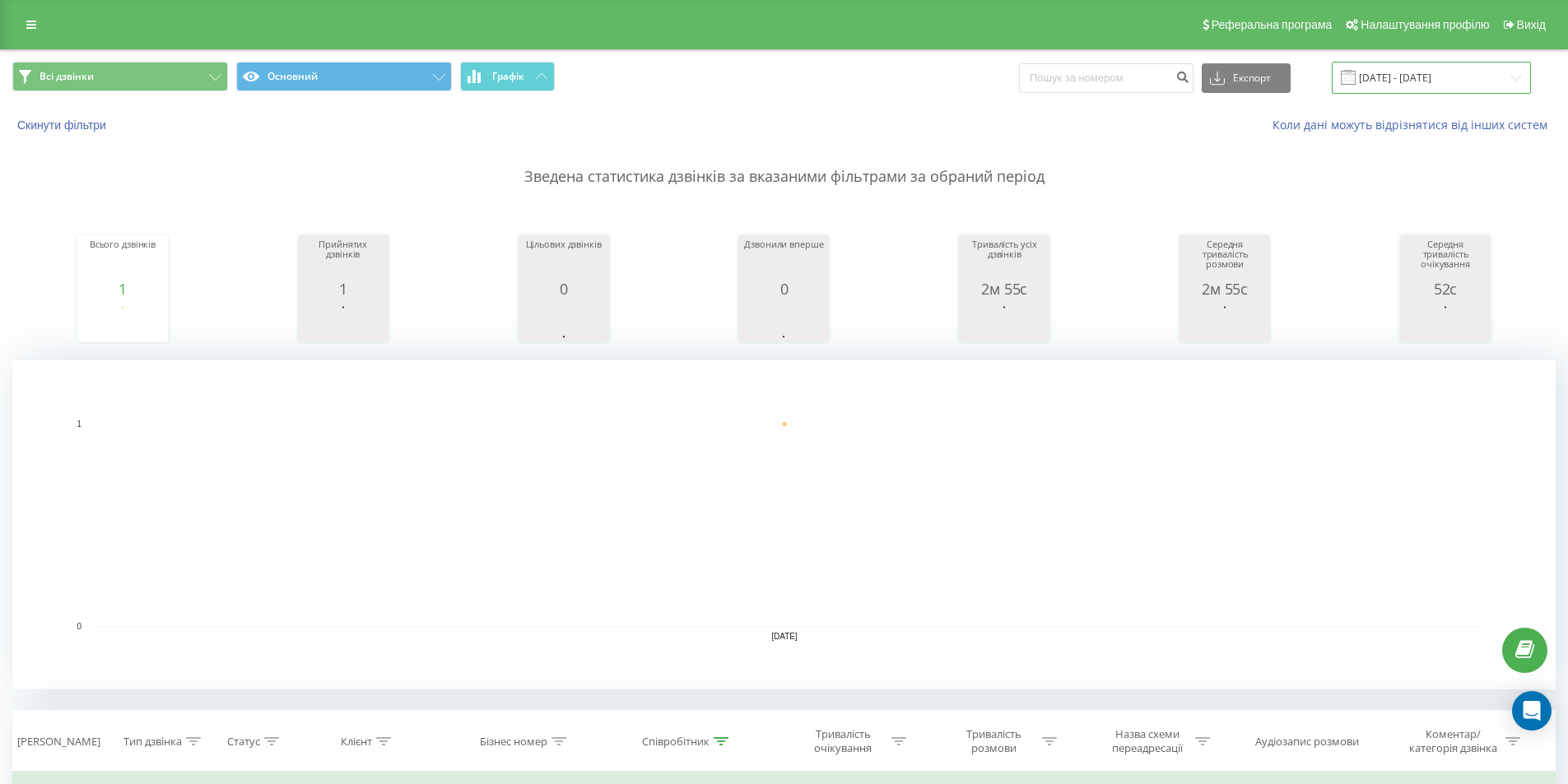
click at [1399, 88] on input "18.08.2025 - 18.08.2025" at bounding box center [1431, 77] width 199 height 32
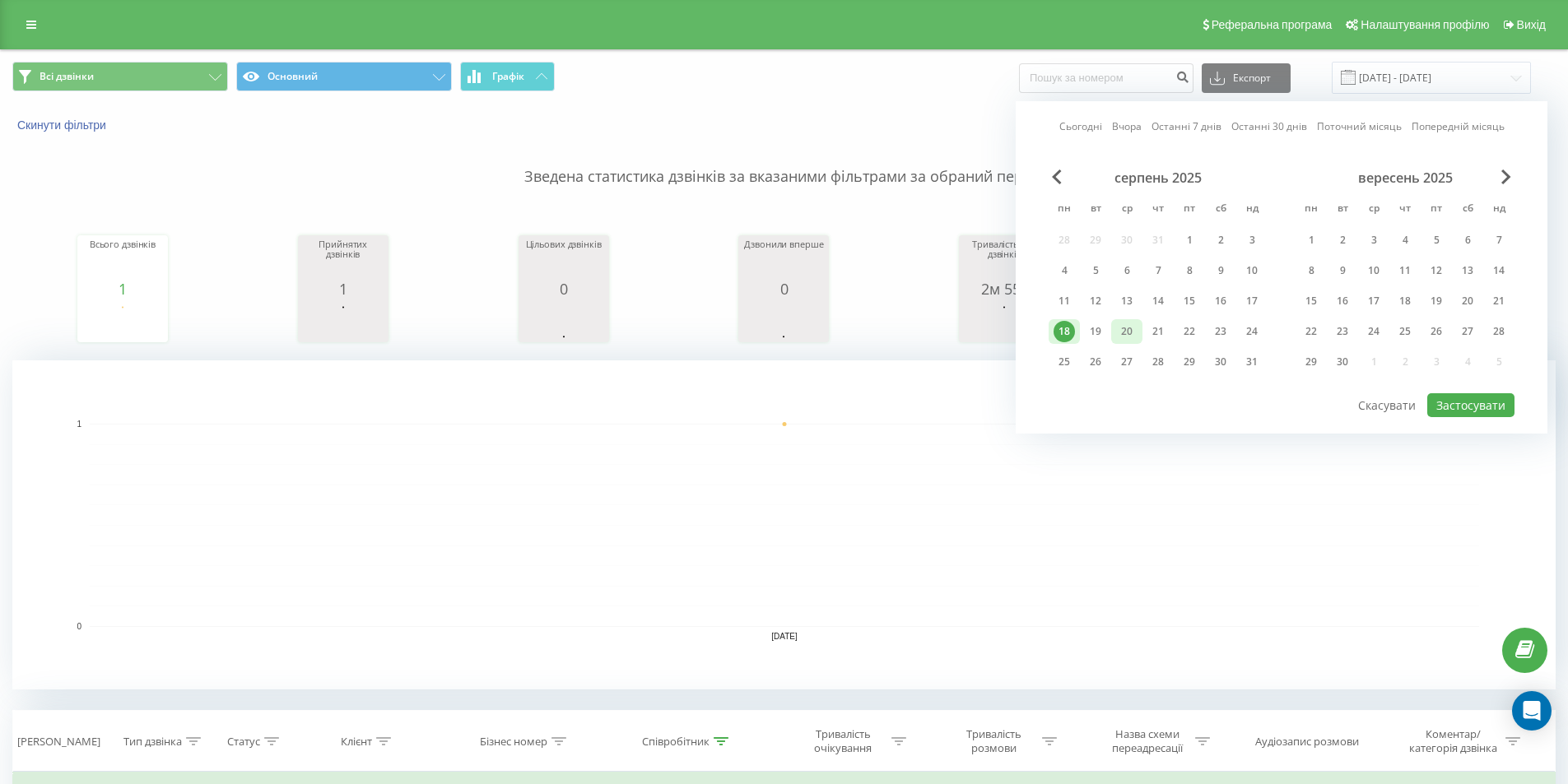
click at [1136, 332] on div "20" at bounding box center [1127, 332] width 22 height 22
click at [1147, 332] on div "21" at bounding box center [1158, 332] width 31 height 24
click at [1139, 333] on div "20" at bounding box center [1127, 332] width 31 height 24
click at [1152, 332] on div "21" at bounding box center [1158, 332] width 22 height 22
click at [1117, 332] on div "20" at bounding box center [1127, 332] width 22 height 22
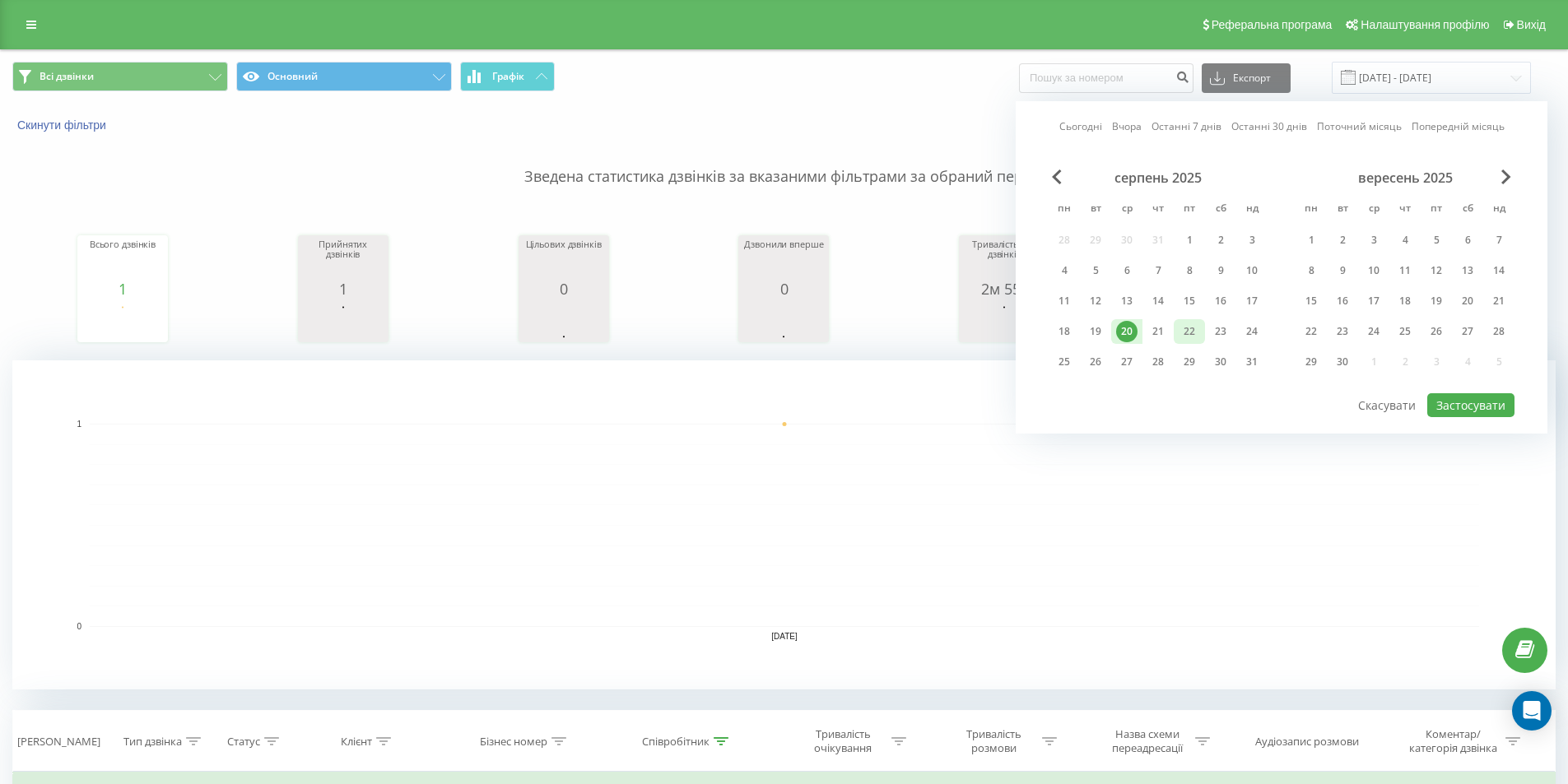
click at [1181, 324] on div "22" at bounding box center [1189, 332] width 22 height 22
click at [1166, 326] on div "21" at bounding box center [1158, 332] width 22 height 22
click at [1457, 405] on button "Застосувати" at bounding box center [1470, 405] width 87 height 23
type input "21.08.2025 - 21.08.2025"
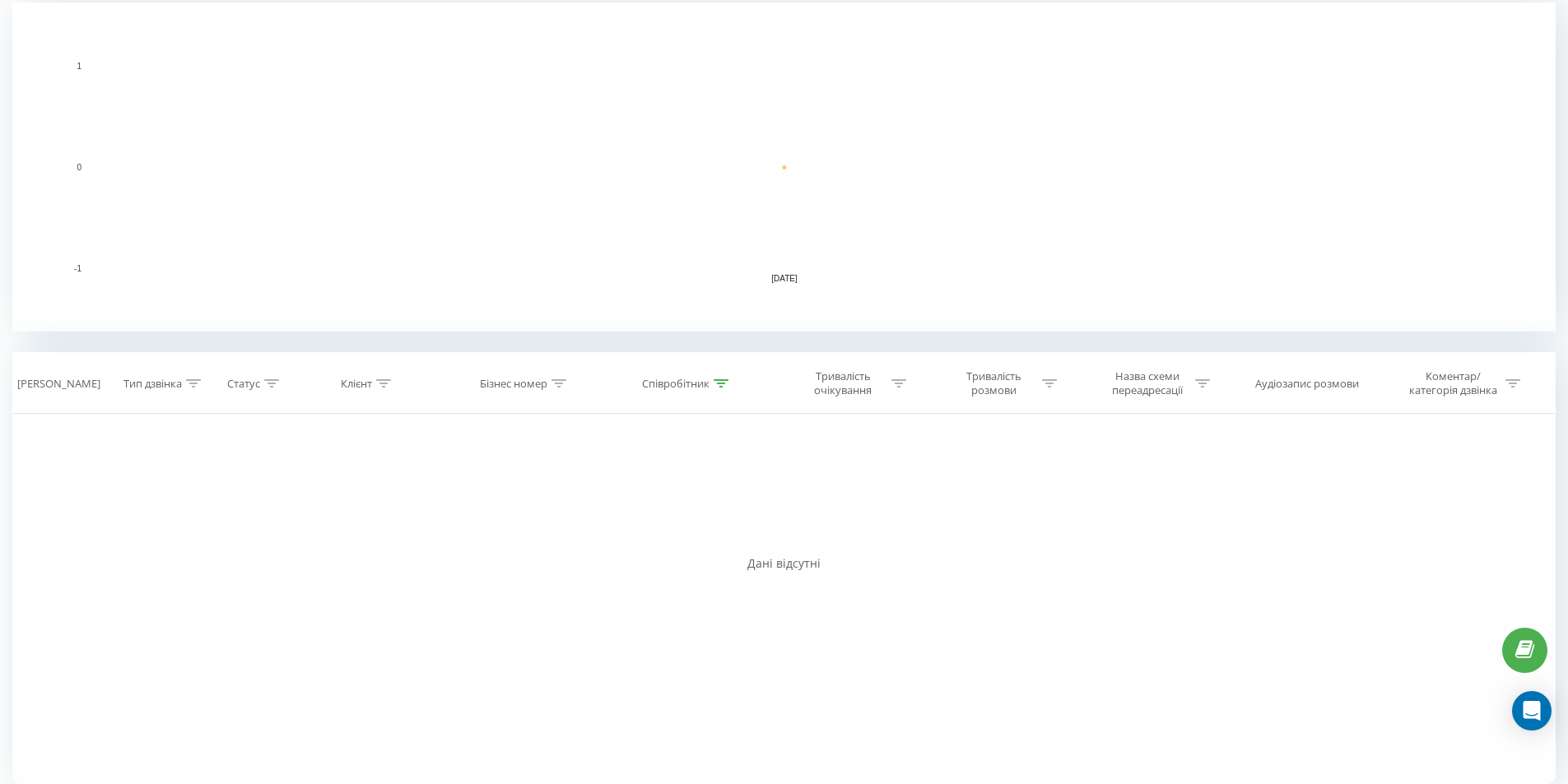
scroll to position [372, 0]
